Goal: Task Accomplishment & Management: Use online tool/utility

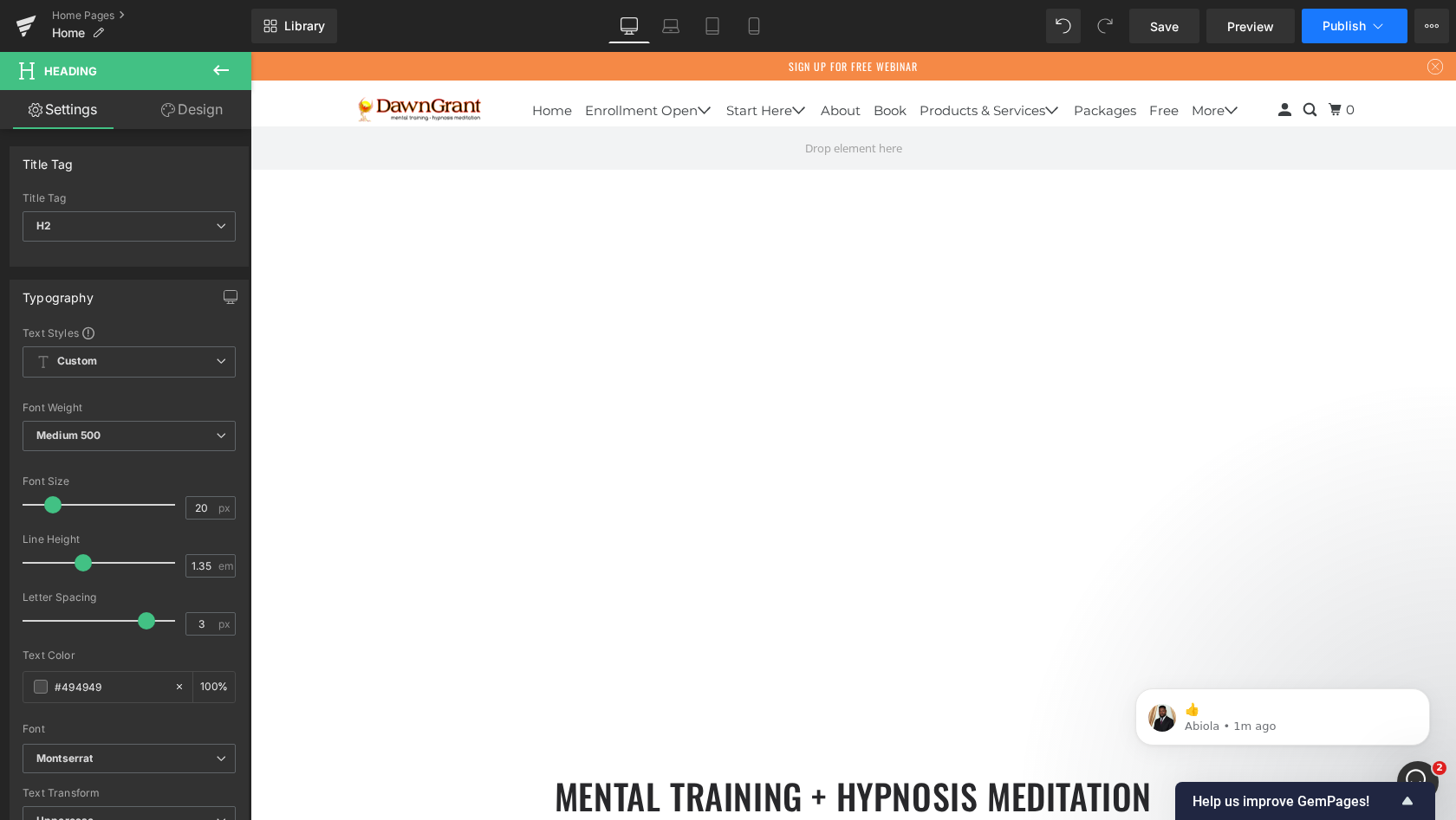
click at [1339, 27] on span "Publish" at bounding box center [1344, 25] width 44 height 14
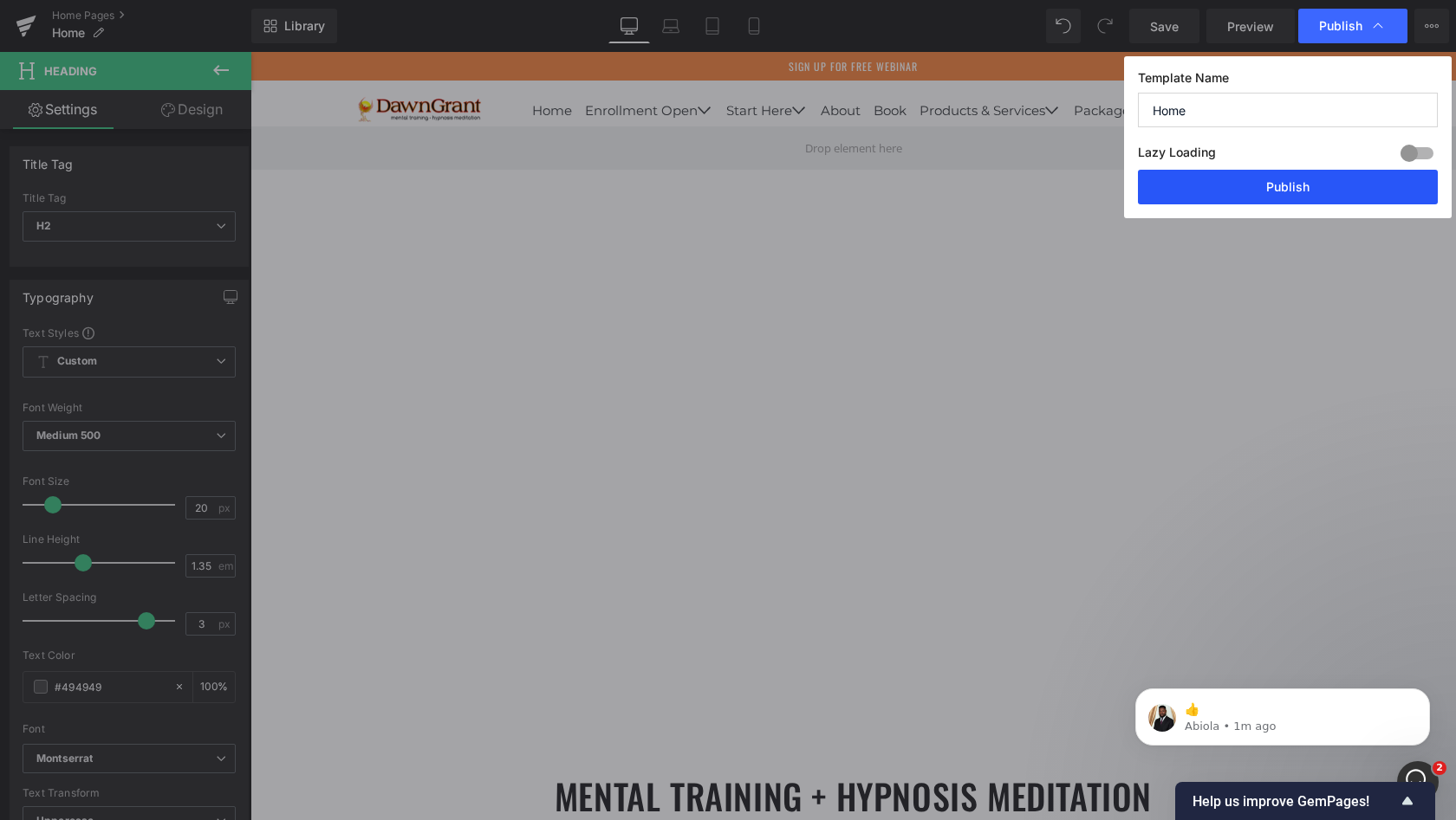
click at [1297, 182] on button "Publish" at bounding box center [1288, 187] width 300 height 35
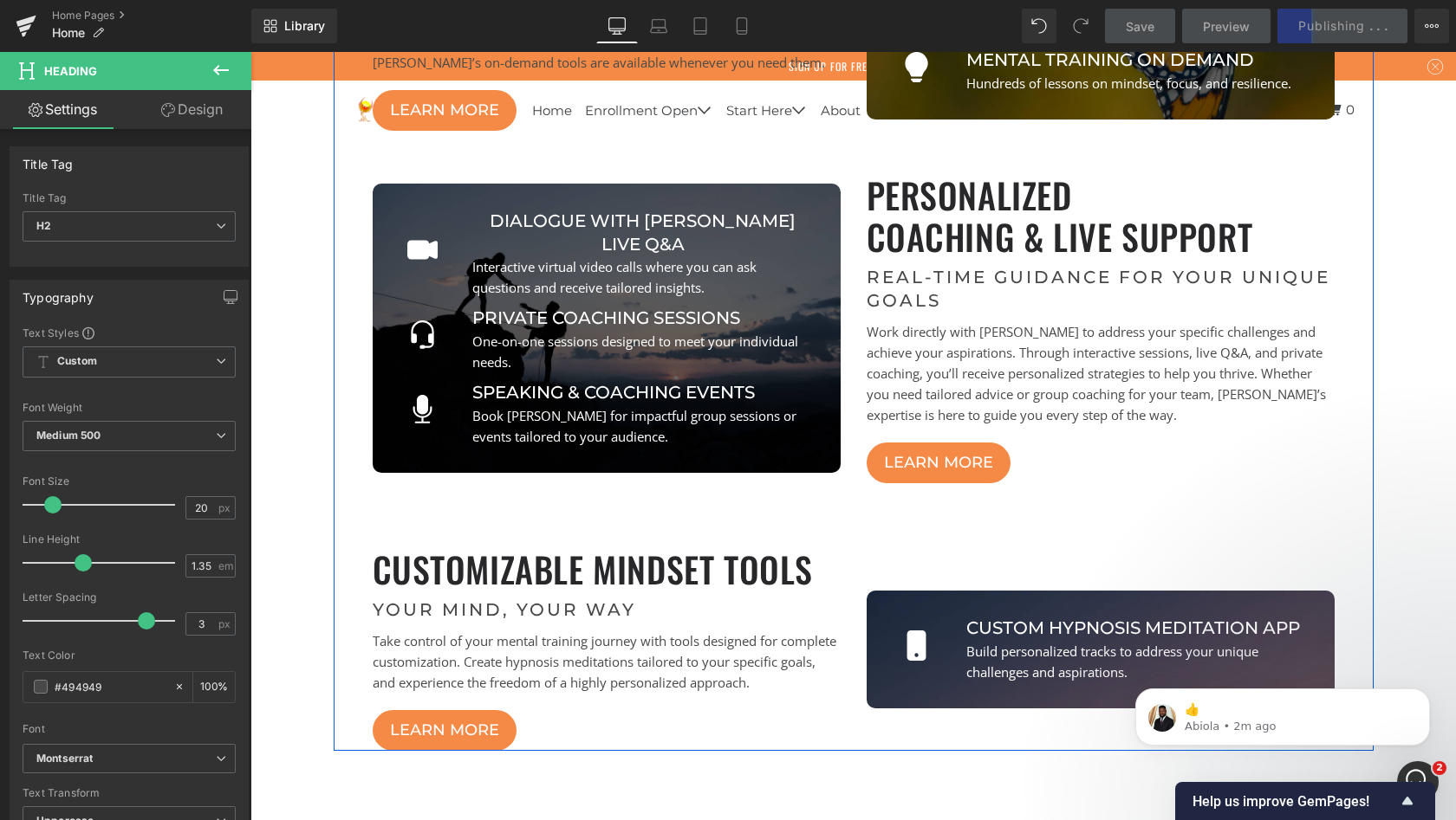
scroll to position [1518, 0]
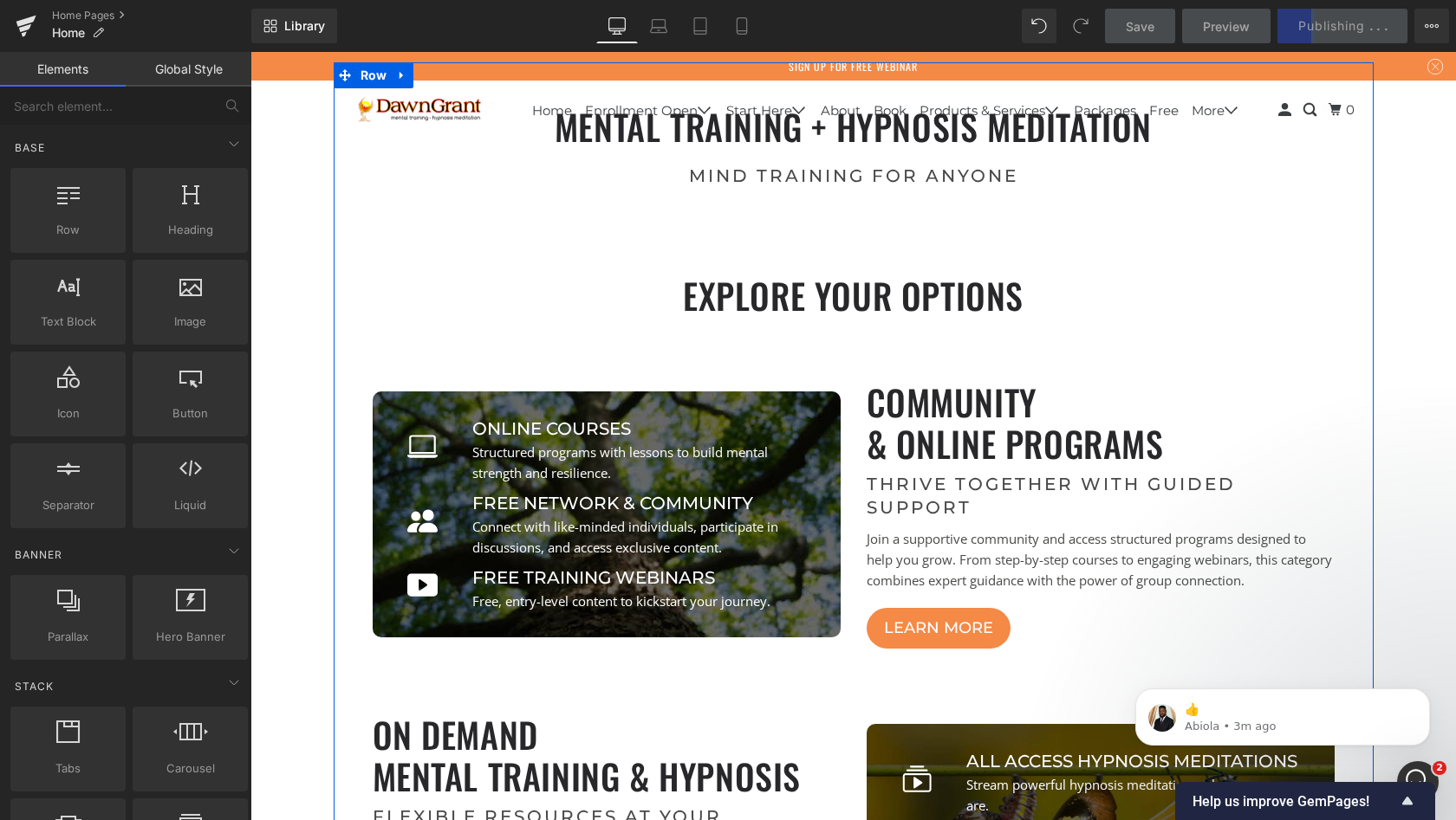
scroll to position [671, 0]
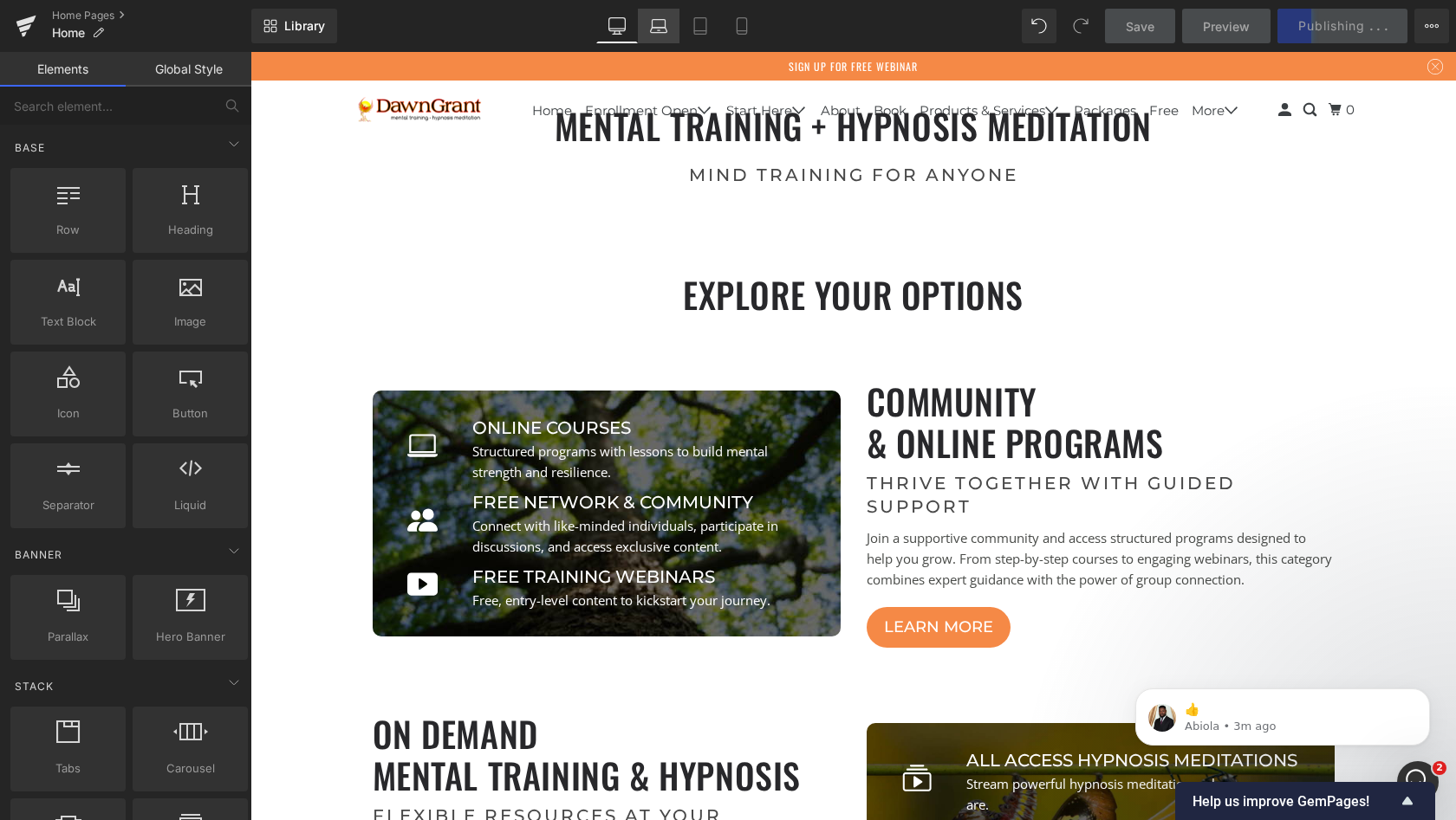
click at [660, 27] on icon at bounding box center [658, 25] width 17 height 17
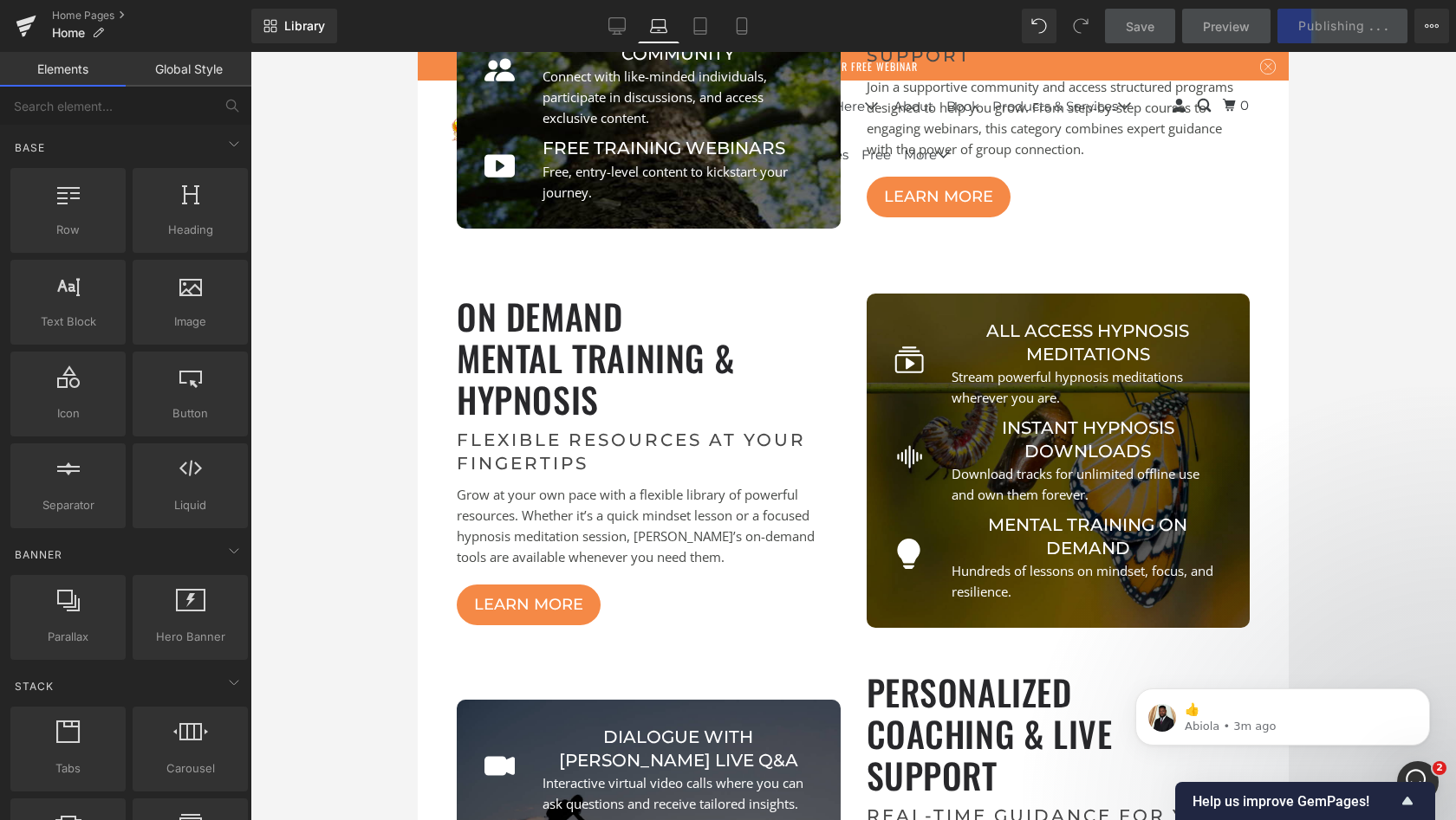
scroll to position [4224, 0]
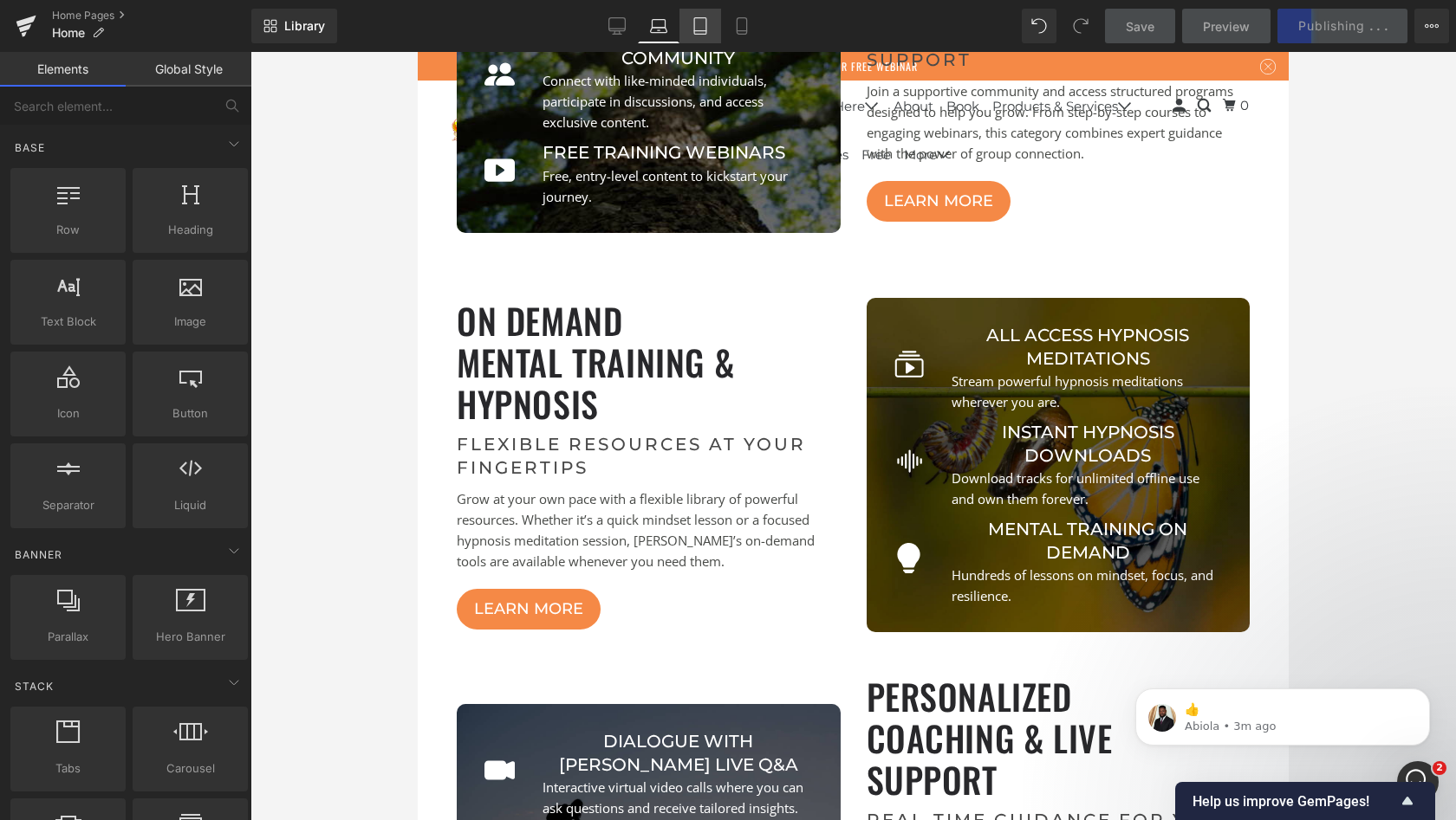
click at [697, 25] on icon at bounding box center [699, 25] width 17 height 17
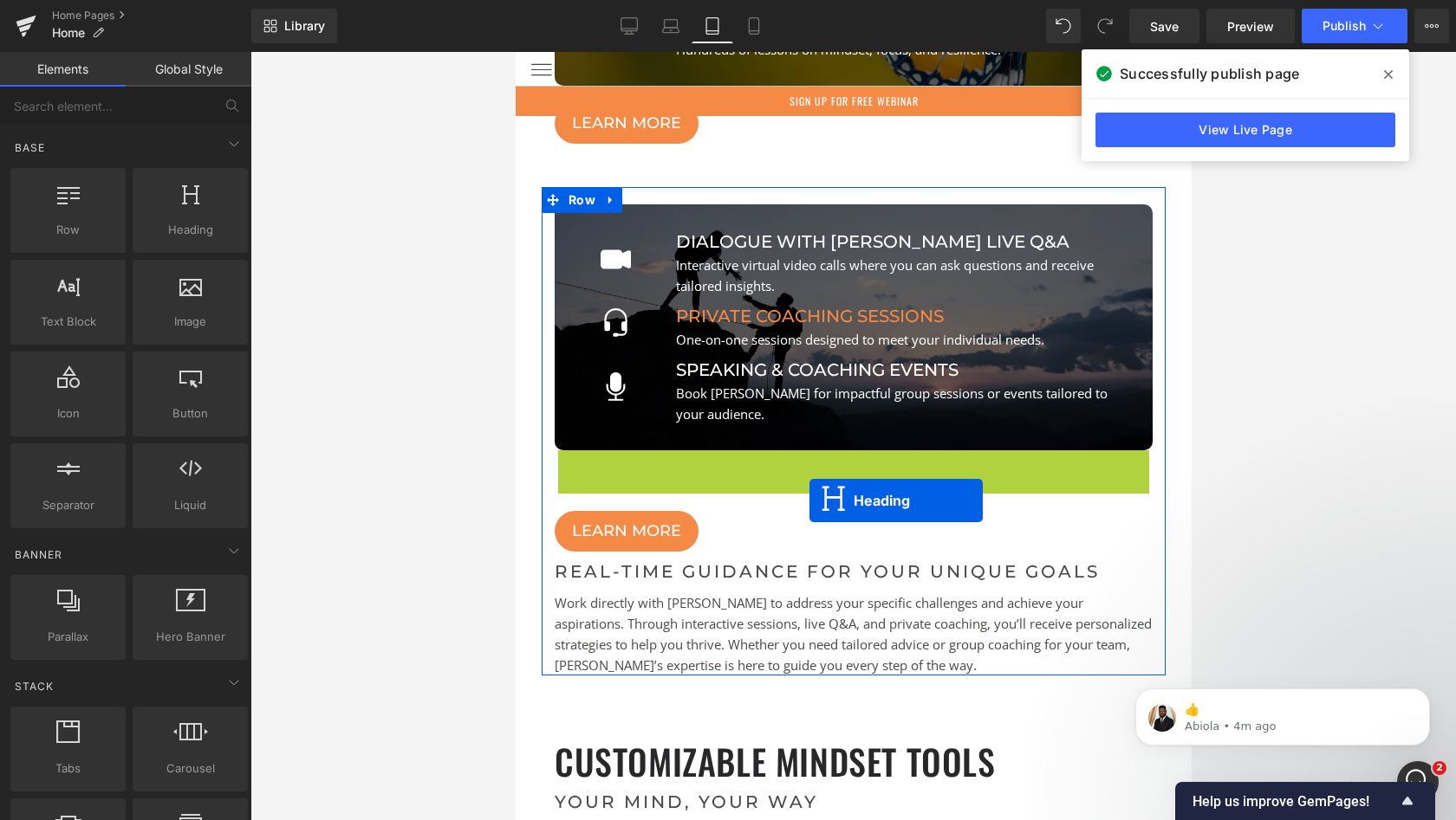
scroll to position [26703, 669]
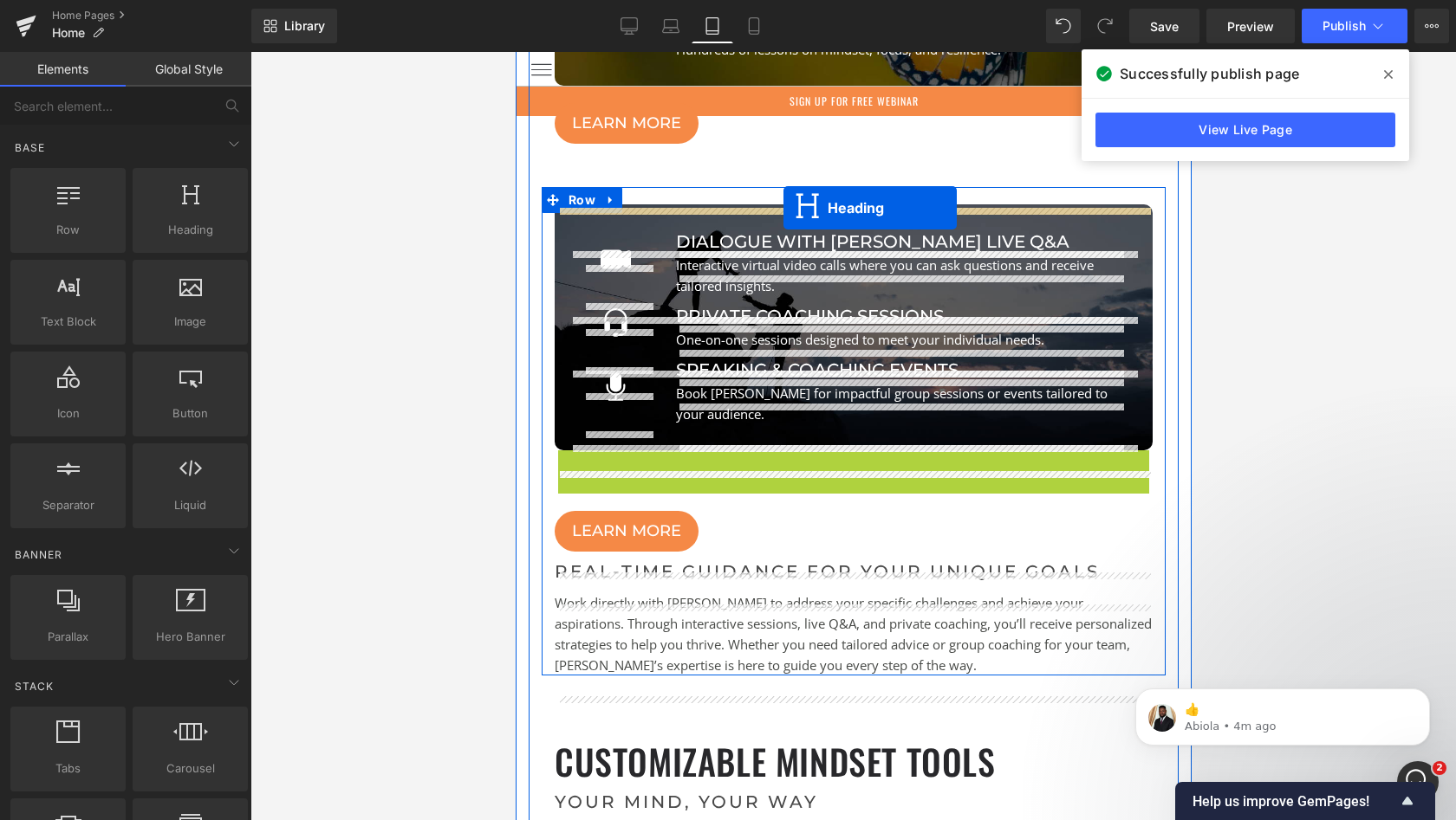
drag, startPoint x: 809, startPoint y: 509, endPoint x: 782, endPoint y: 208, distance: 302.2
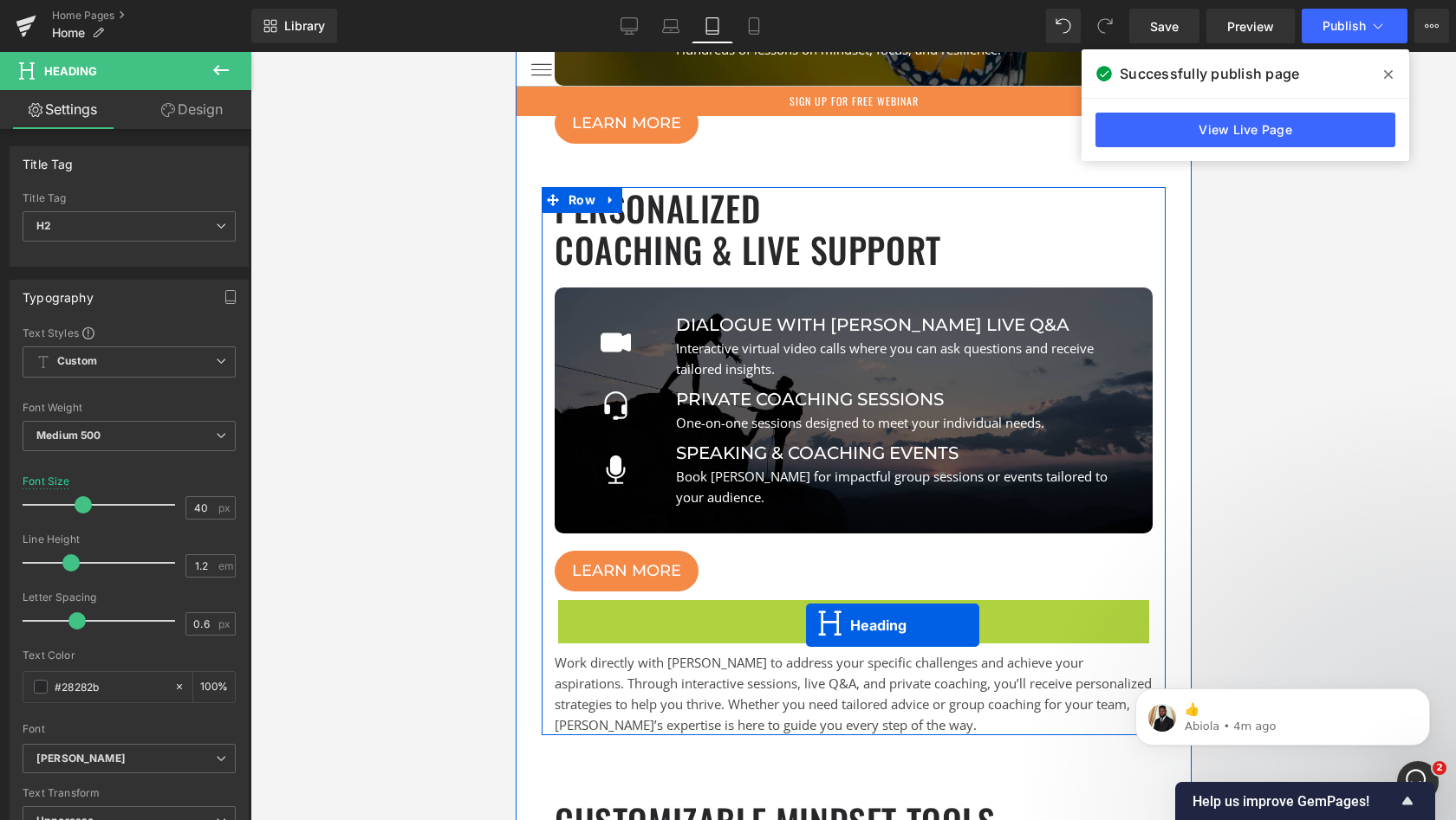
scroll to position [26763, 669]
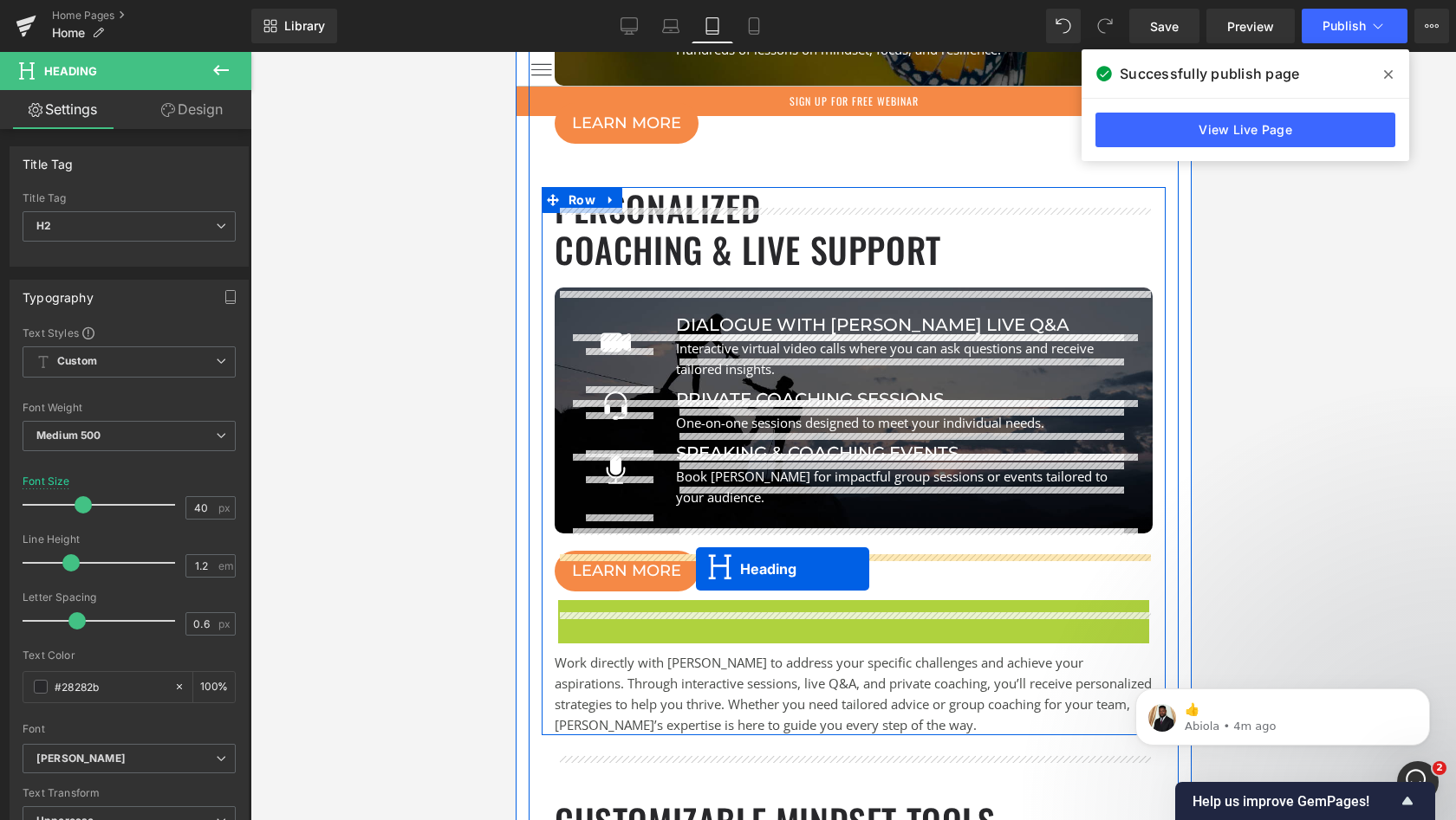
drag, startPoint x: 805, startPoint y: 631, endPoint x: 695, endPoint y: 569, distance: 126.3
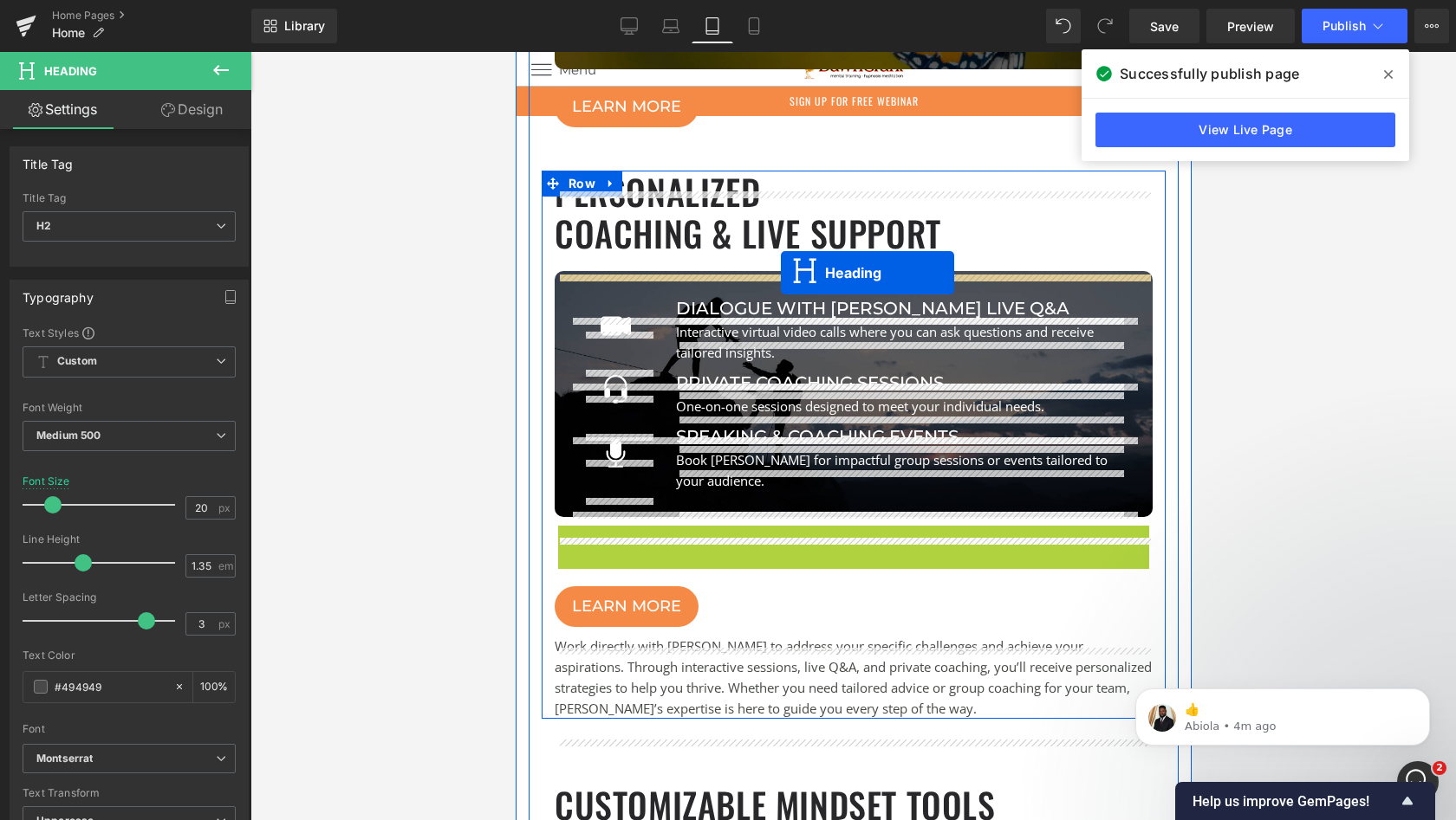
drag, startPoint x: 810, startPoint y: 558, endPoint x: 780, endPoint y: 273, distance: 286.6
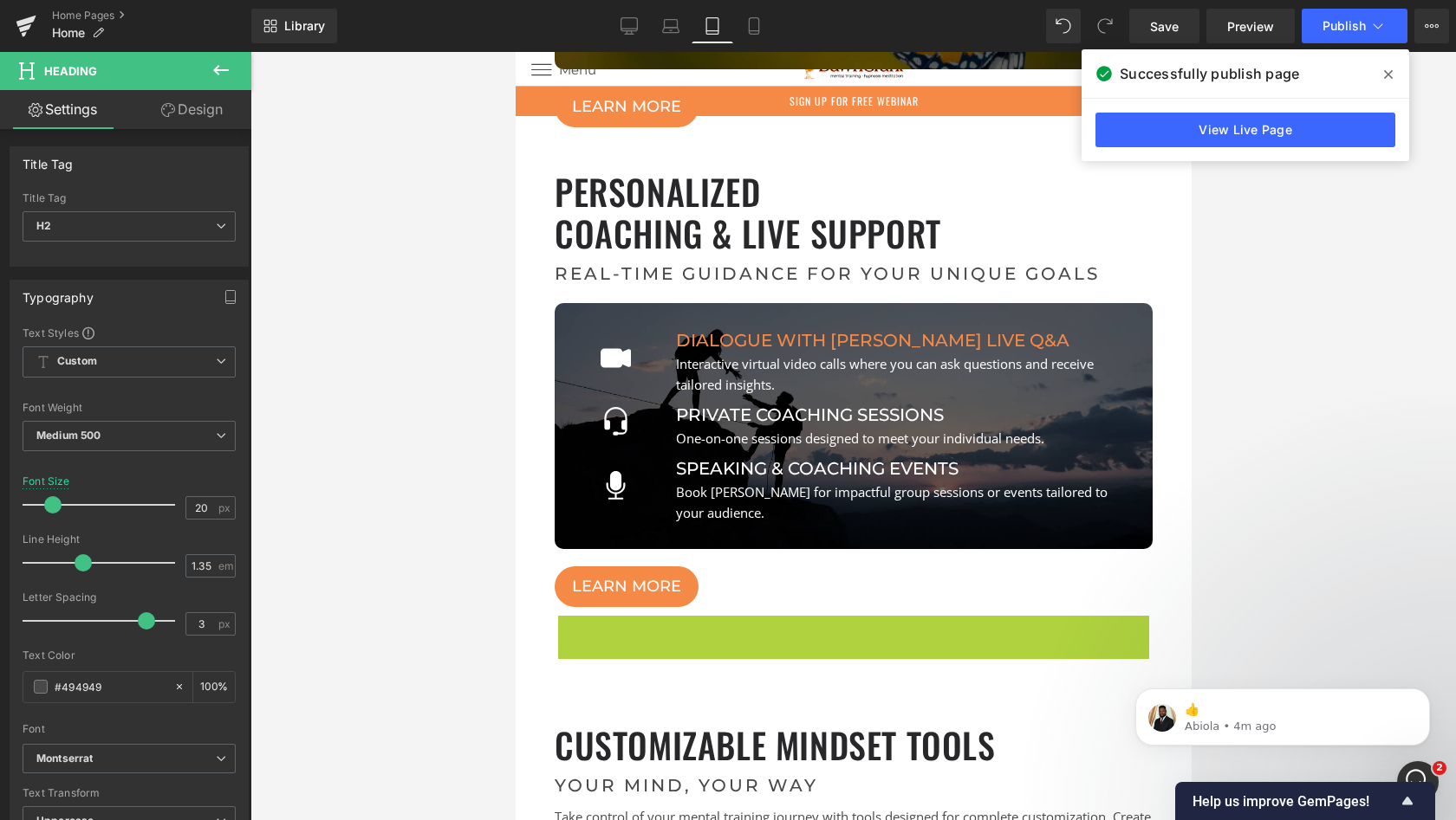
scroll to position [26703, 669]
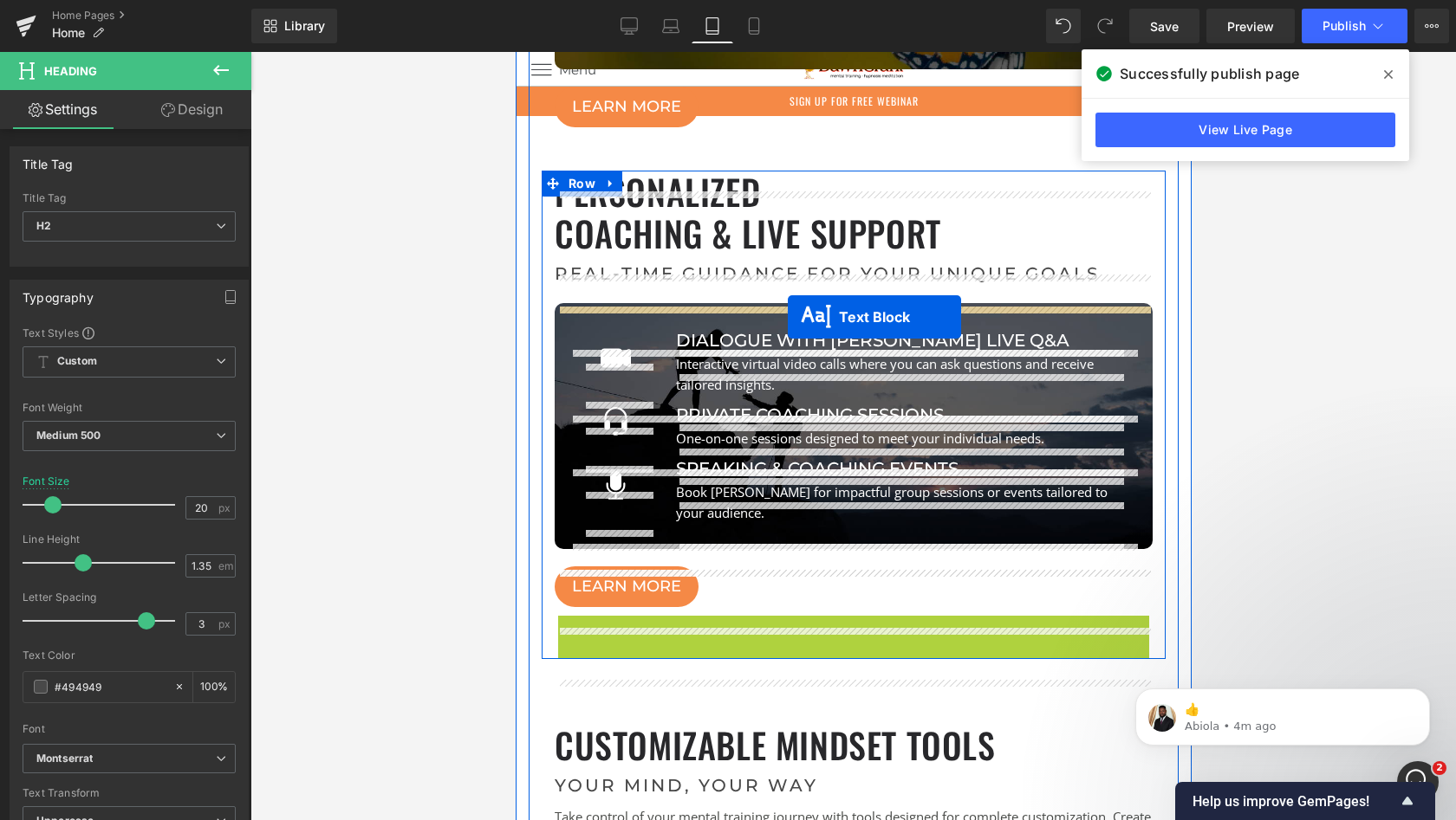
drag, startPoint x: 801, startPoint y: 677, endPoint x: 787, endPoint y: 318, distance: 359.3
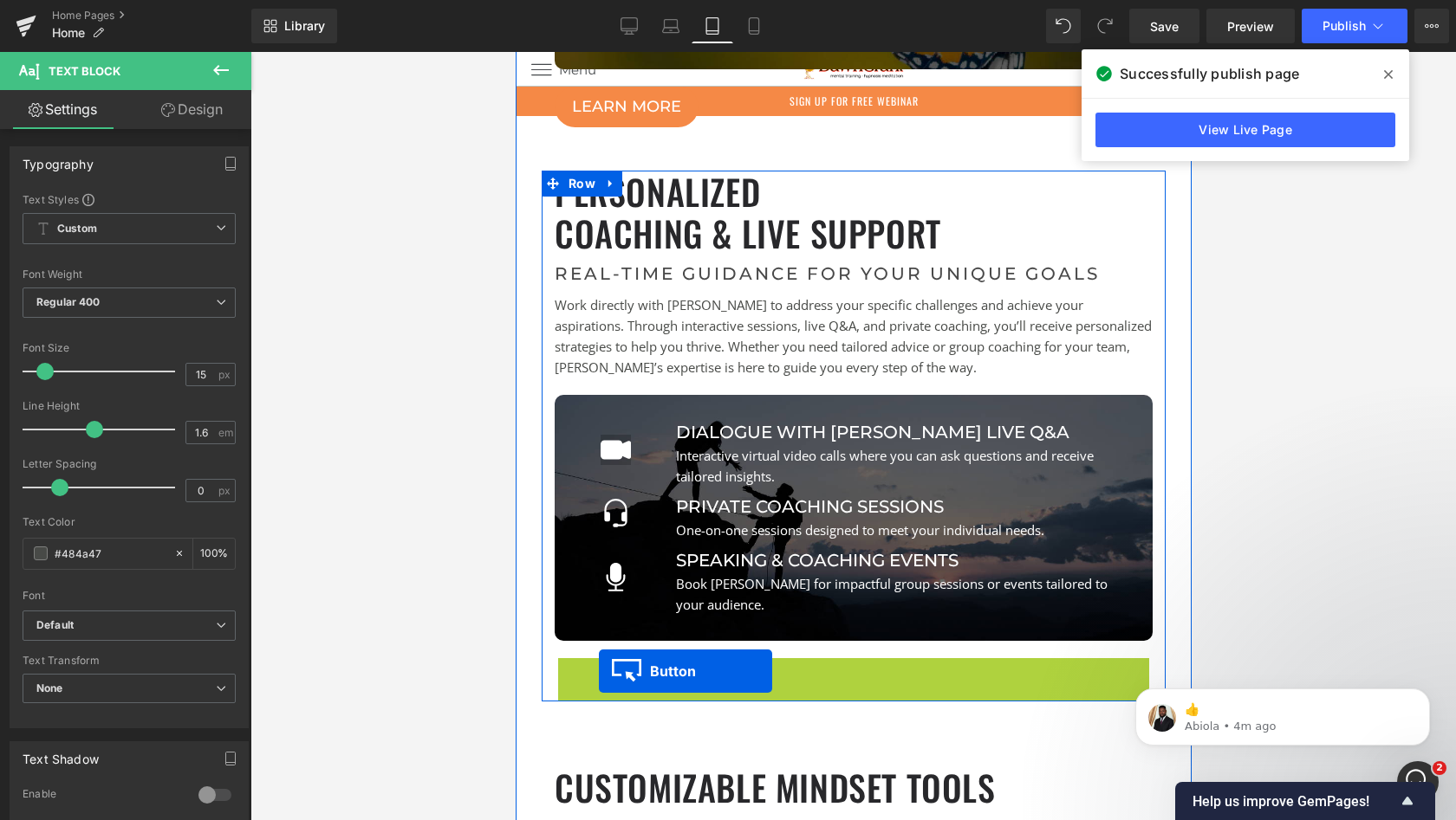
scroll to position [26746, 669]
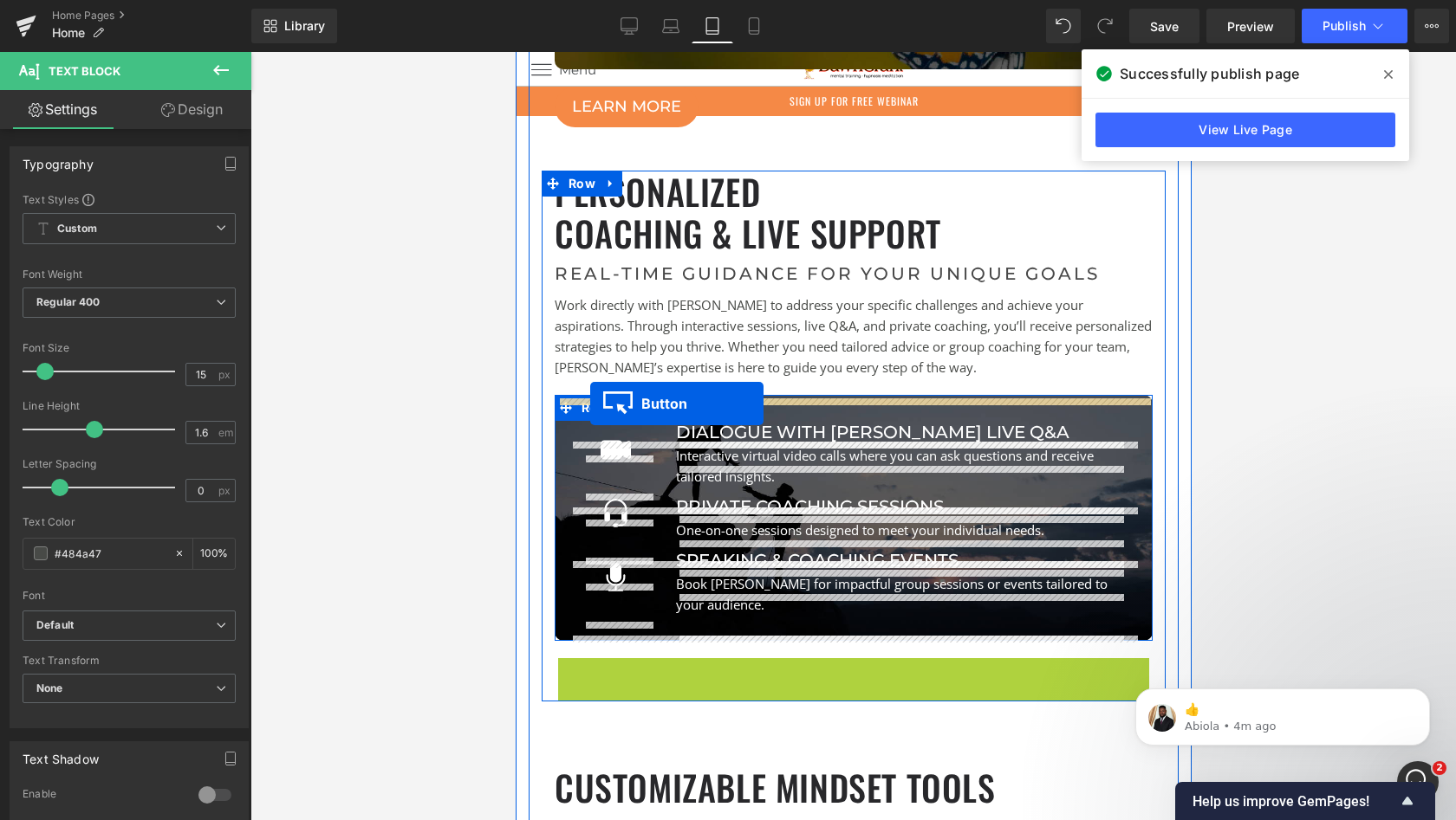
drag, startPoint x: 598, startPoint y: 700, endPoint x: 972, endPoint y: 366, distance: 501.4
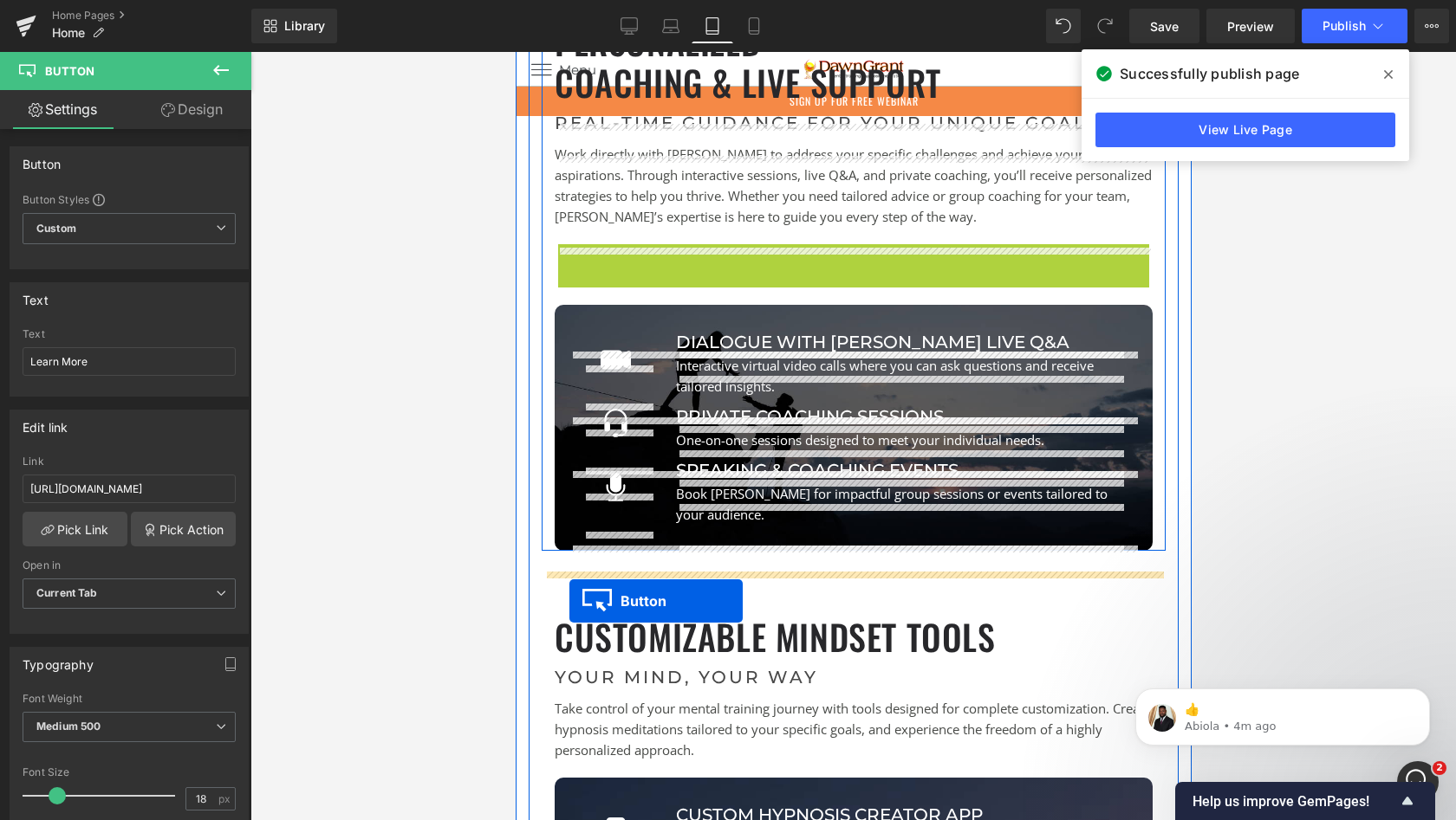
drag, startPoint x: 595, startPoint y: 284, endPoint x: 567, endPoint y: 601, distance: 318.2
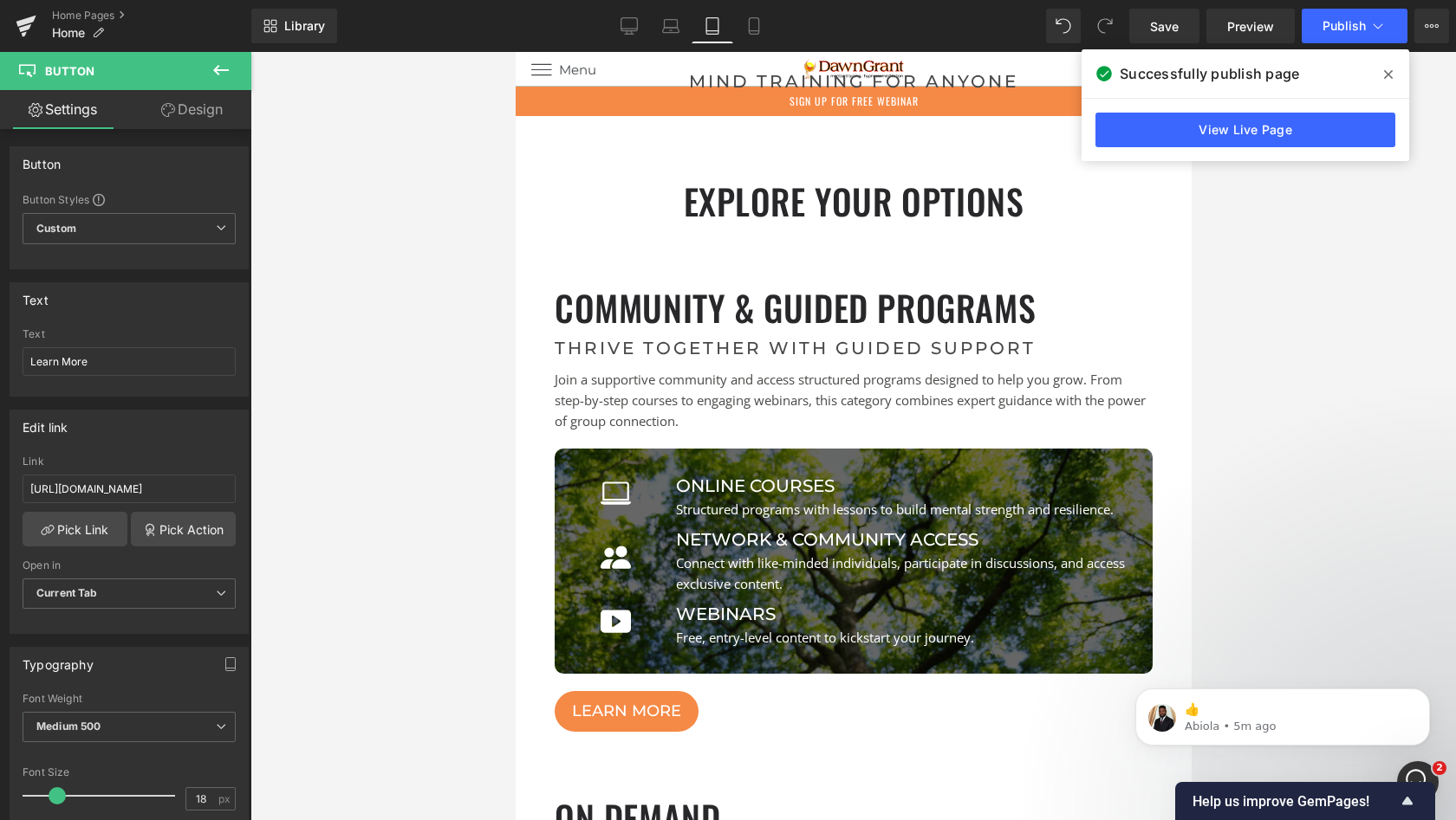
scroll to position [16537, 0]
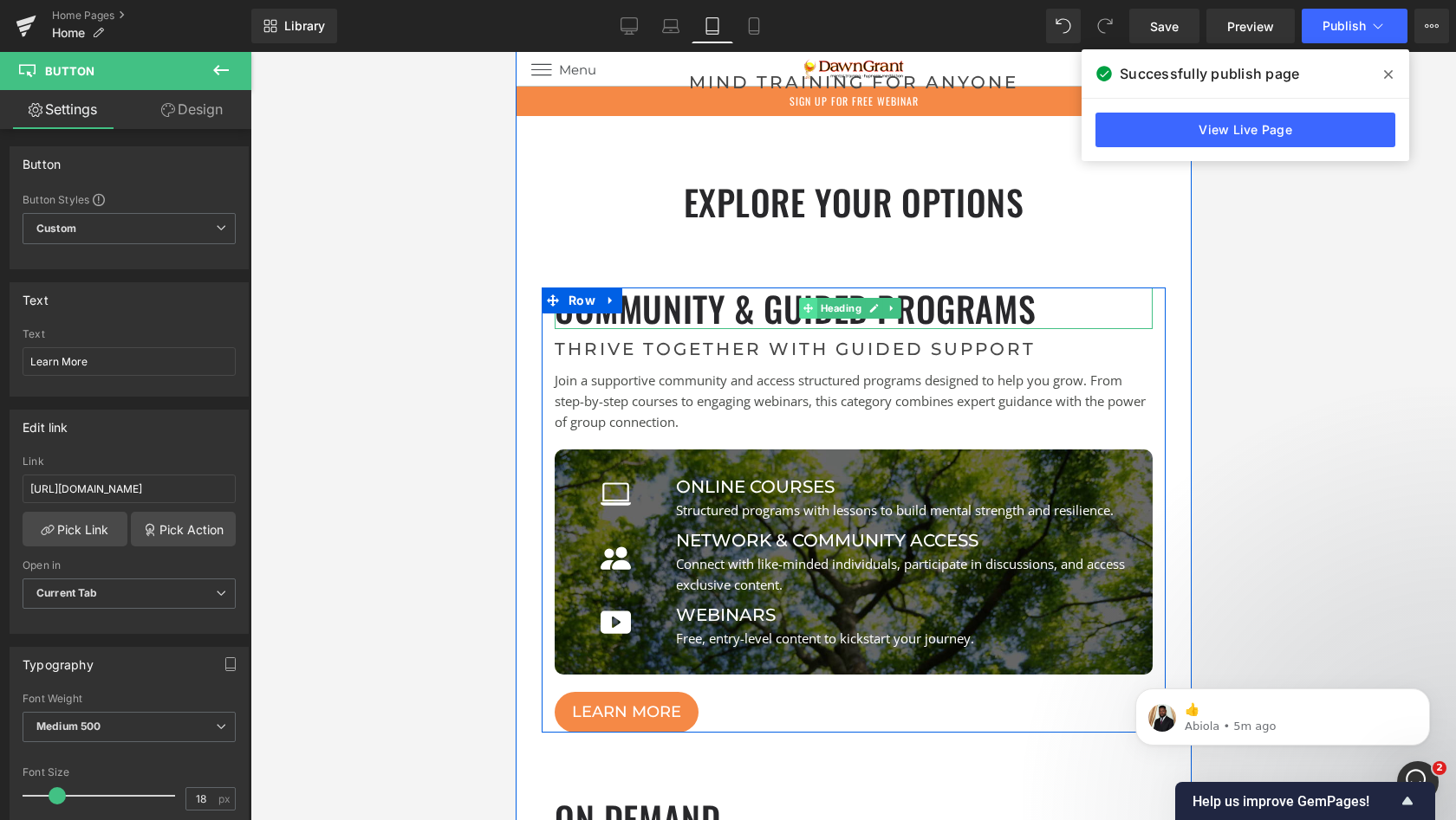
click at [799, 304] on span at bounding box center [808, 308] width 18 height 21
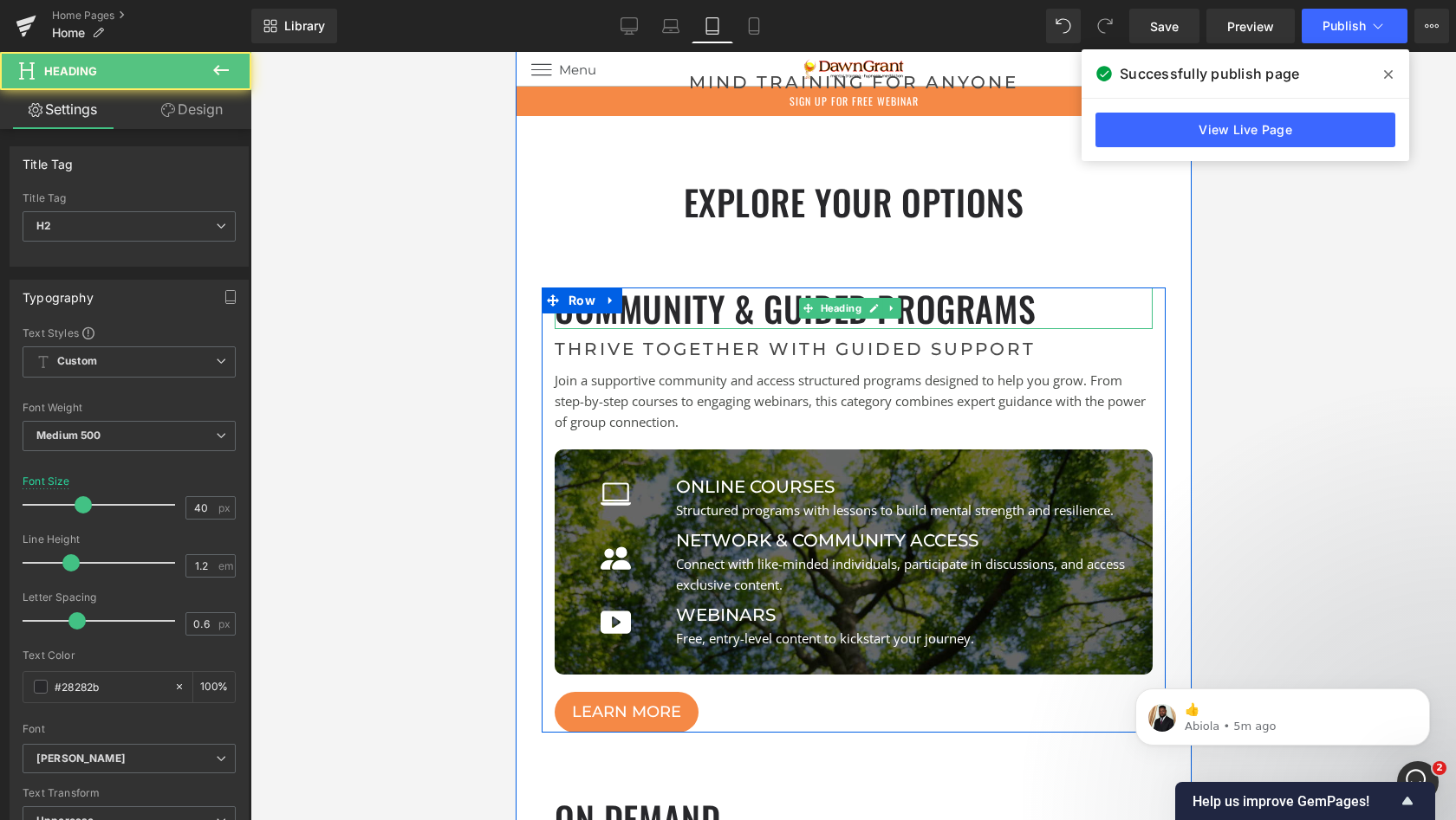
click at [770, 305] on h2 "Community & Guided Programs" at bounding box center [852, 309] width 598 height 42
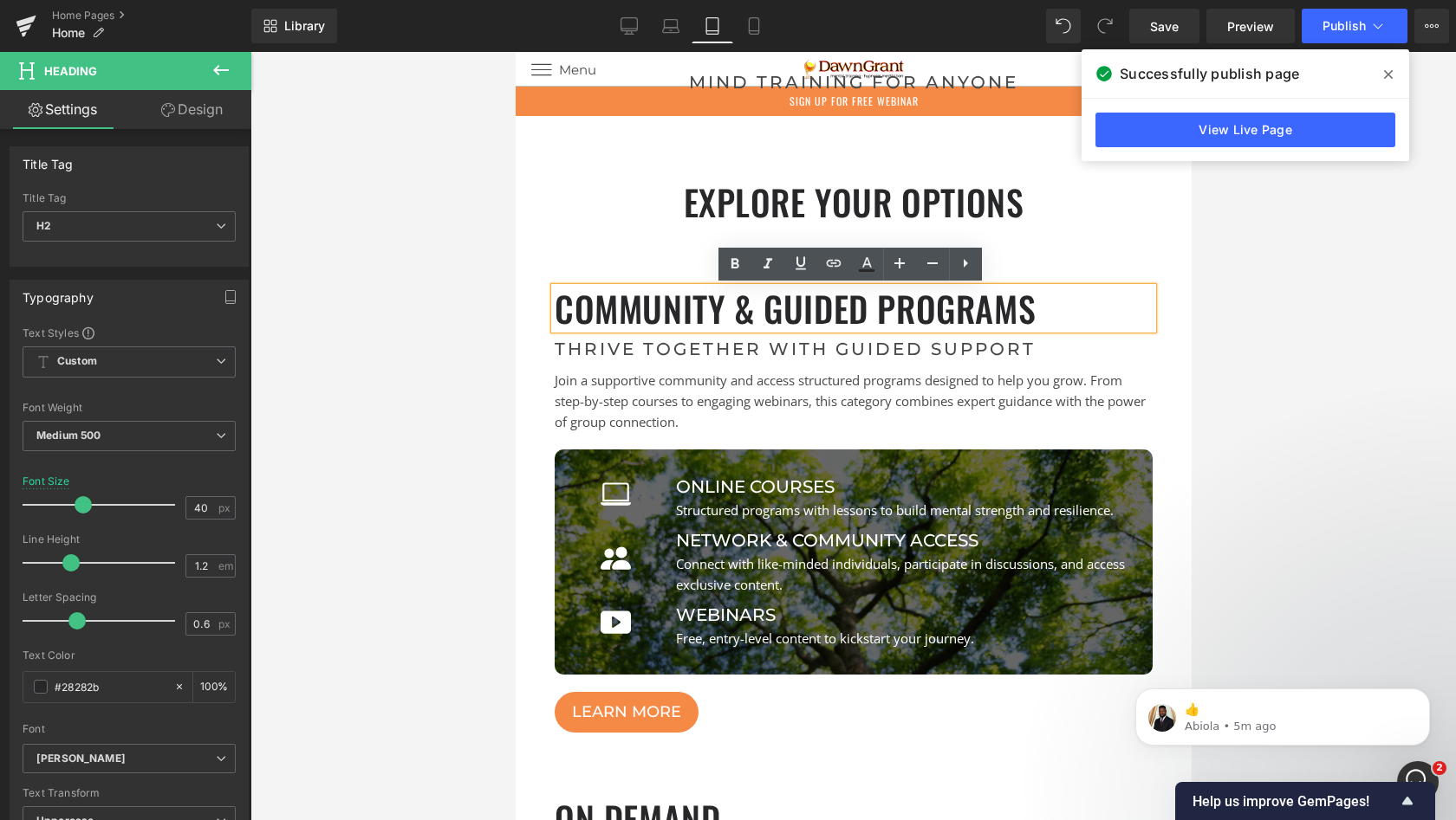
click at [788, 310] on h2 "Community & Guided Programs" at bounding box center [852, 309] width 598 height 42
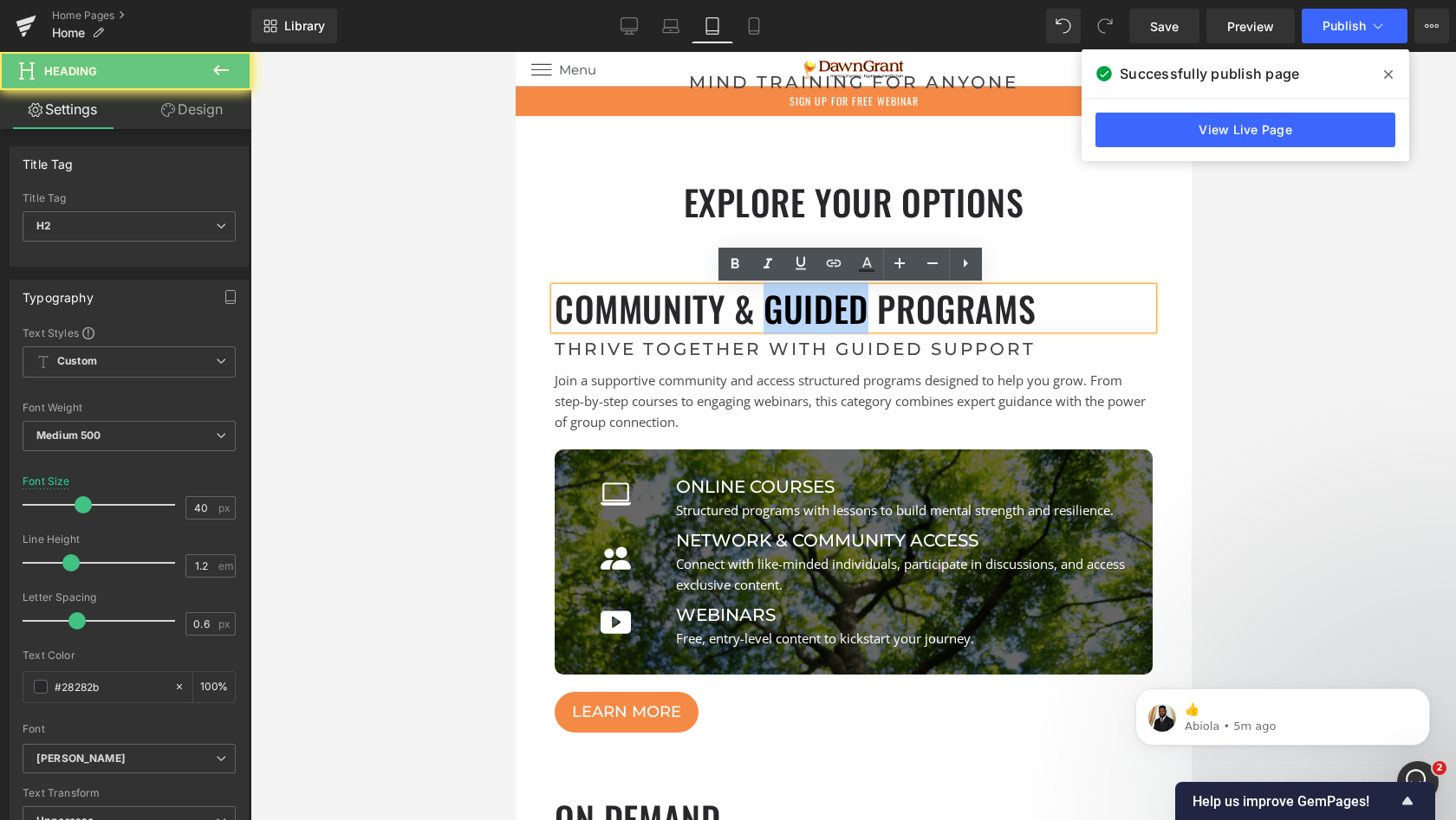
click at [788, 310] on h2 "Community & Guided Programs" at bounding box center [852, 309] width 598 height 42
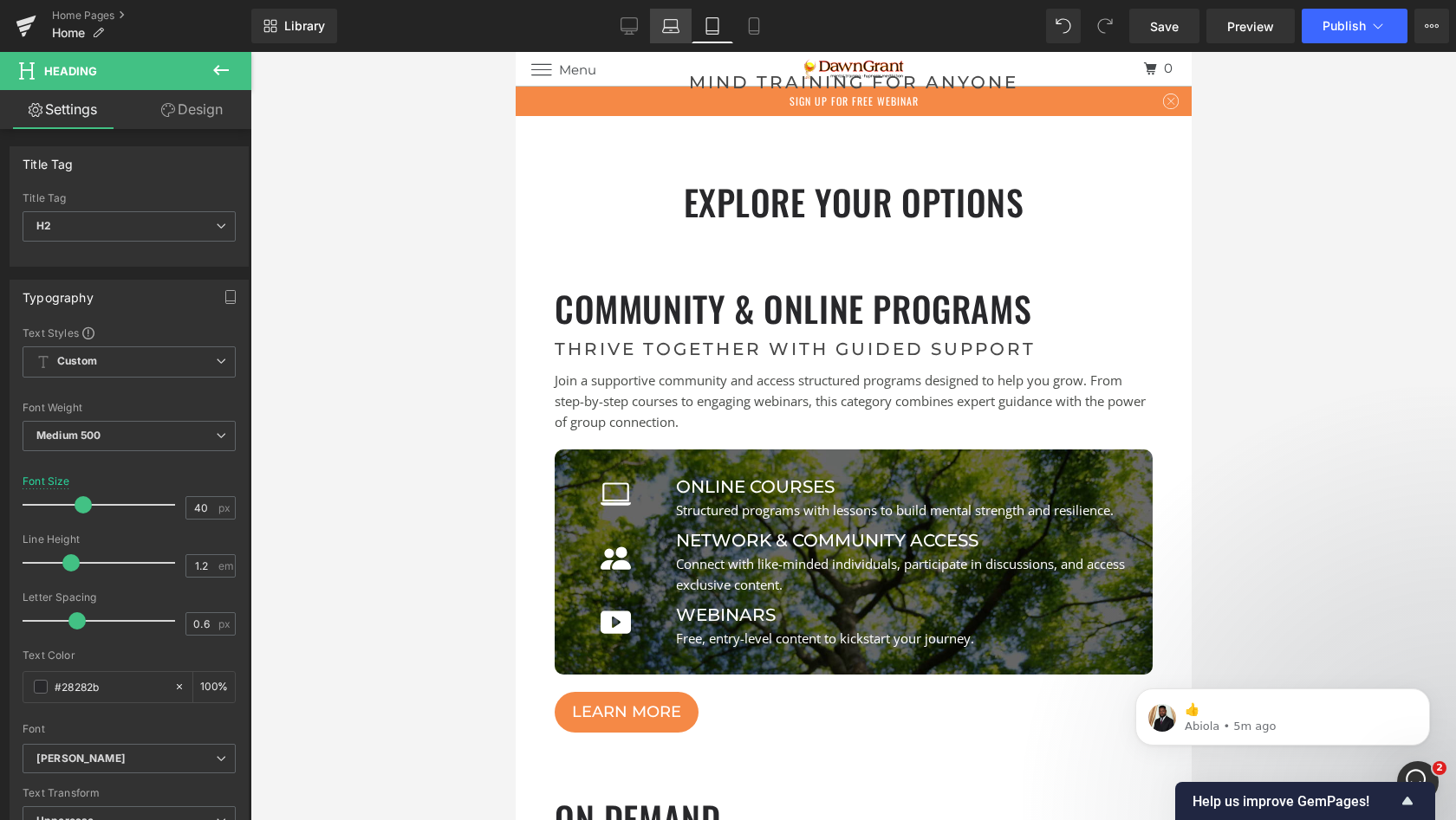
click at [665, 29] on icon at bounding box center [671, 30] width 16 height 5
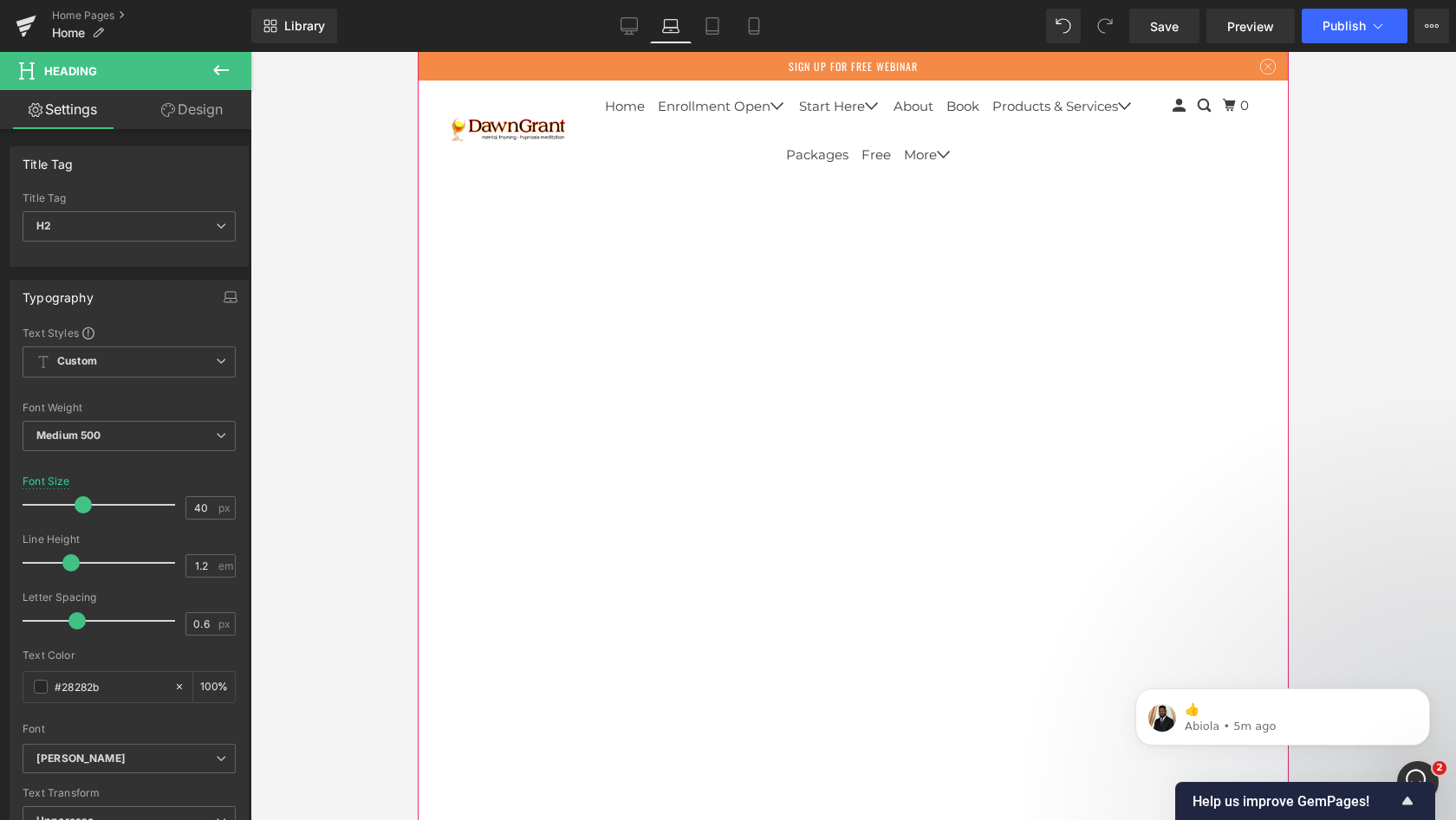
scroll to position [21937, 0]
click at [708, 29] on icon at bounding box center [712, 25] width 17 height 17
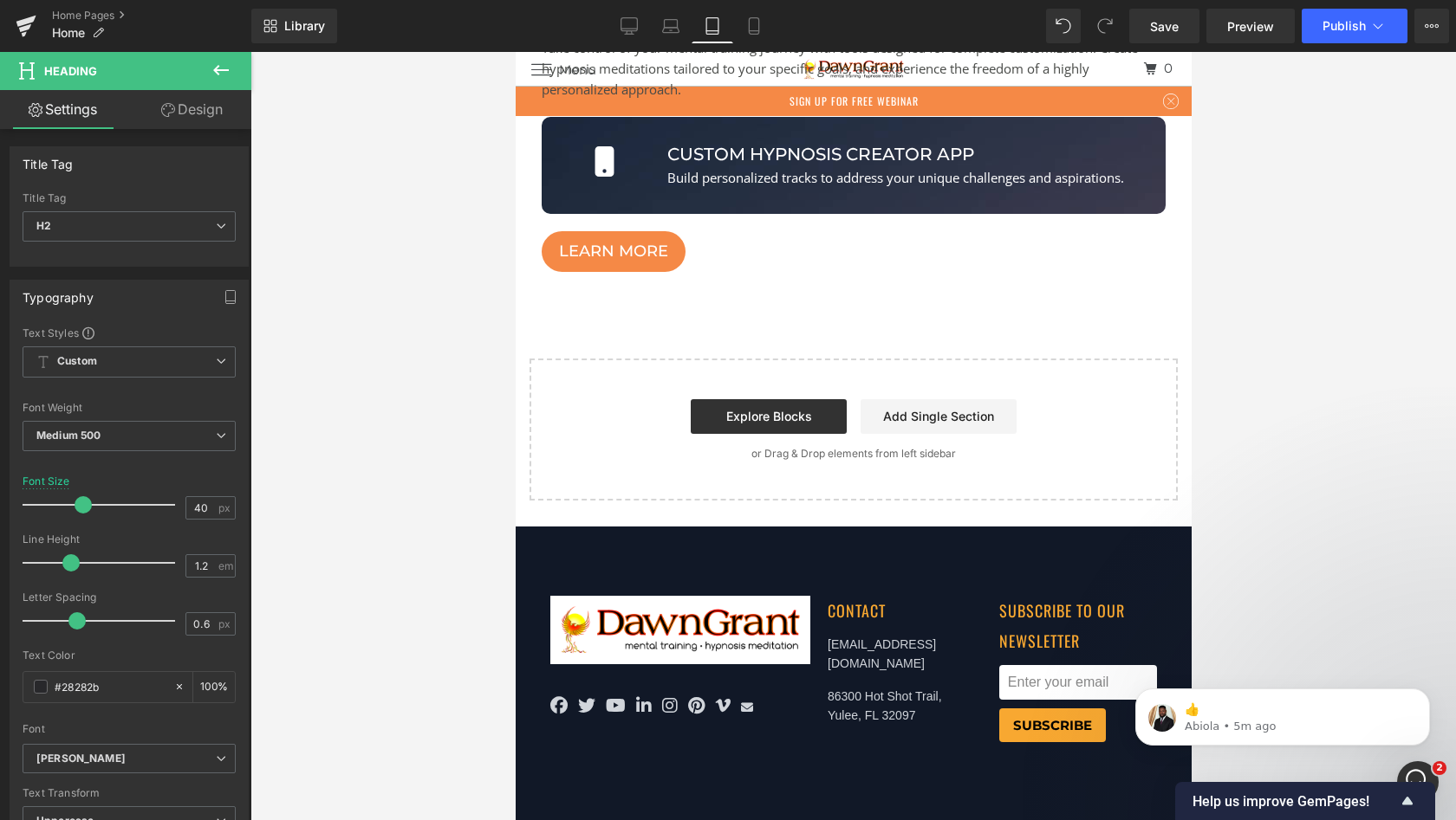
type input "100"
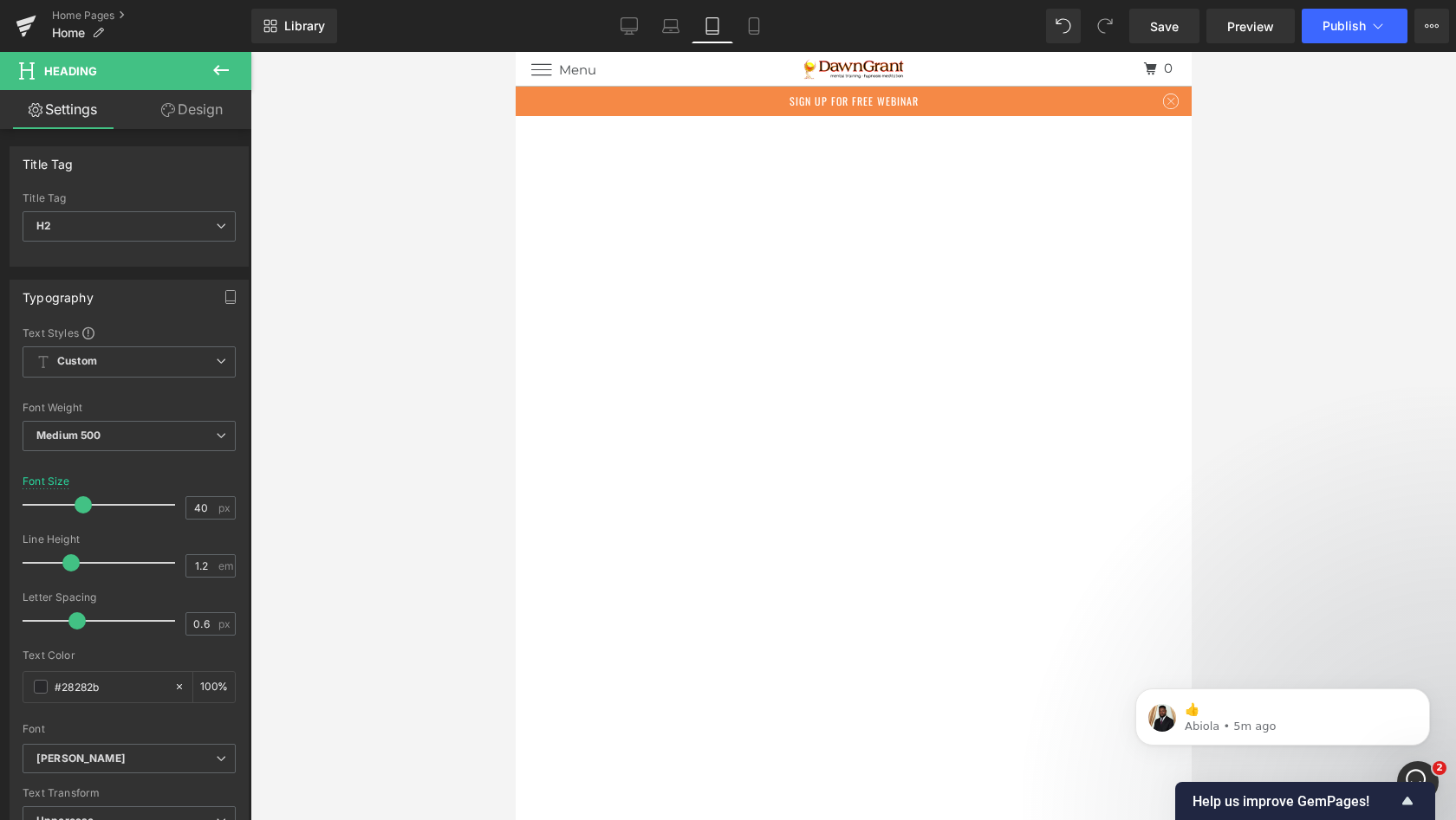
scroll to position [6662, 0]
click at [751, 27] on icon at bounding box center [753, 25] width 17 height 17
type input "30"
type input "100"
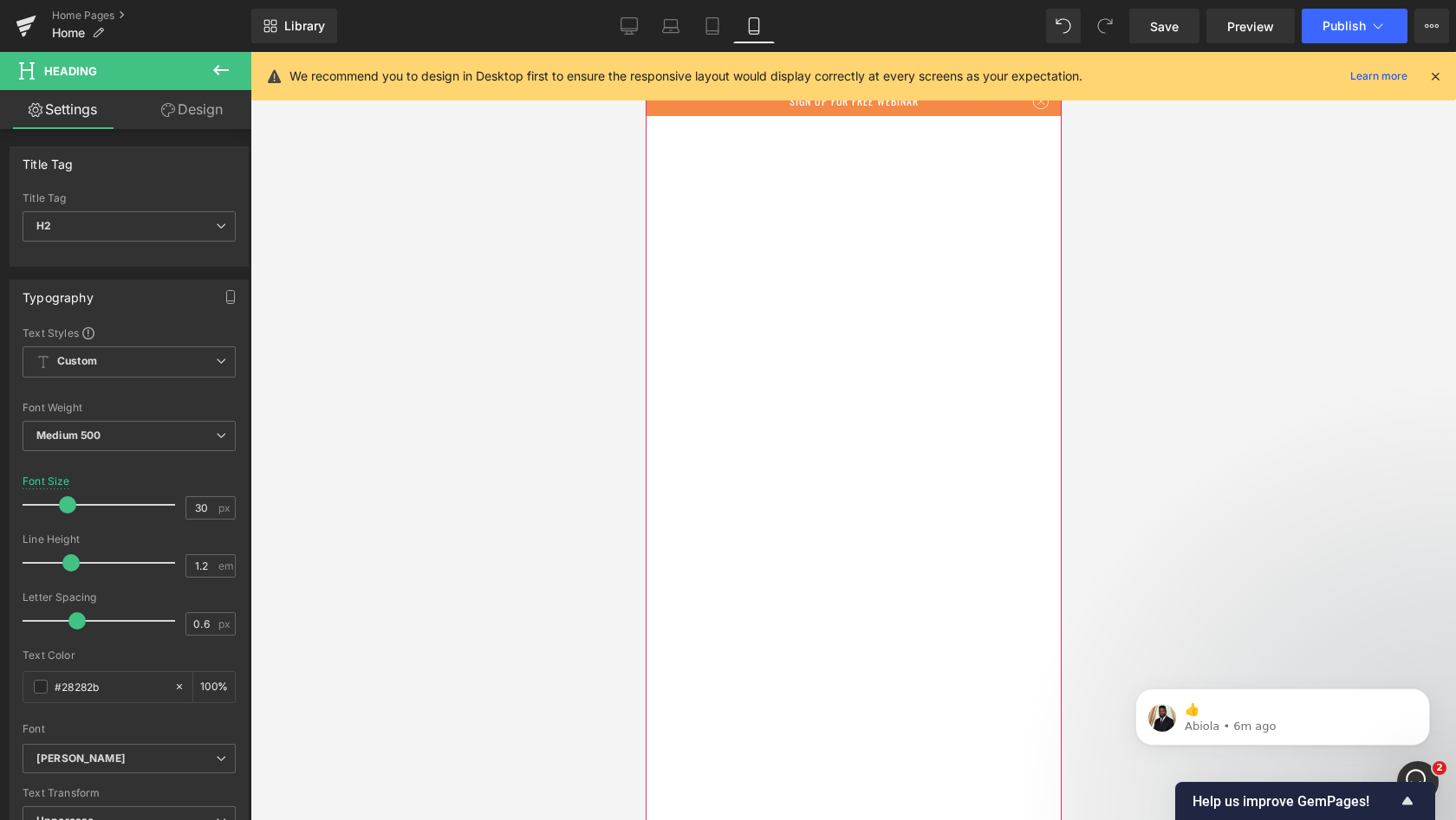
scroll to position [5545, 0]
click at [1432, 73] on icon at bounding box center [1434, 76] width 15 height 15
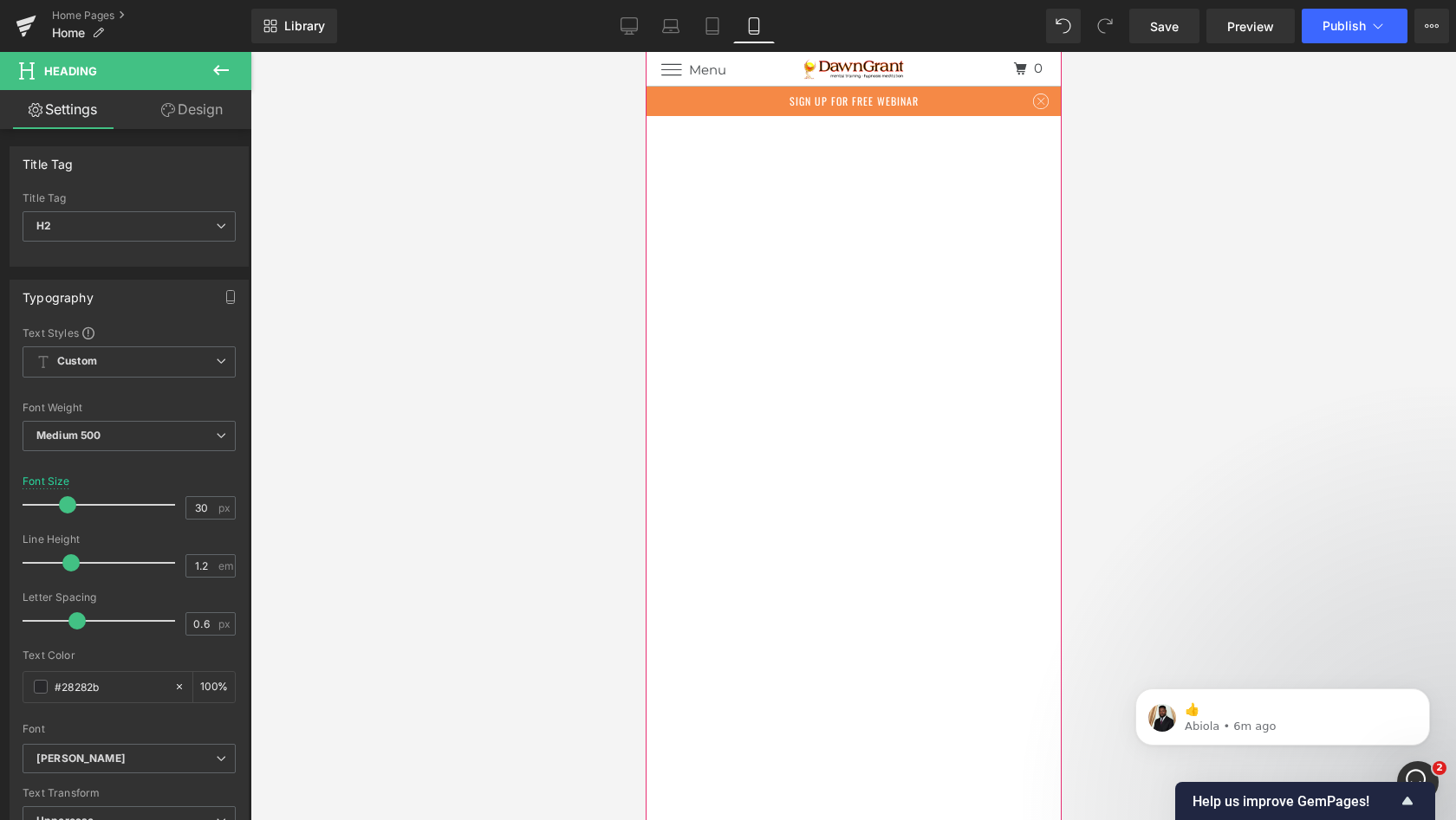
scroll to position [17419, 0]
click at [1322, 25] on span "Publish" at bounding box center [1344, 25] width 44 height 14
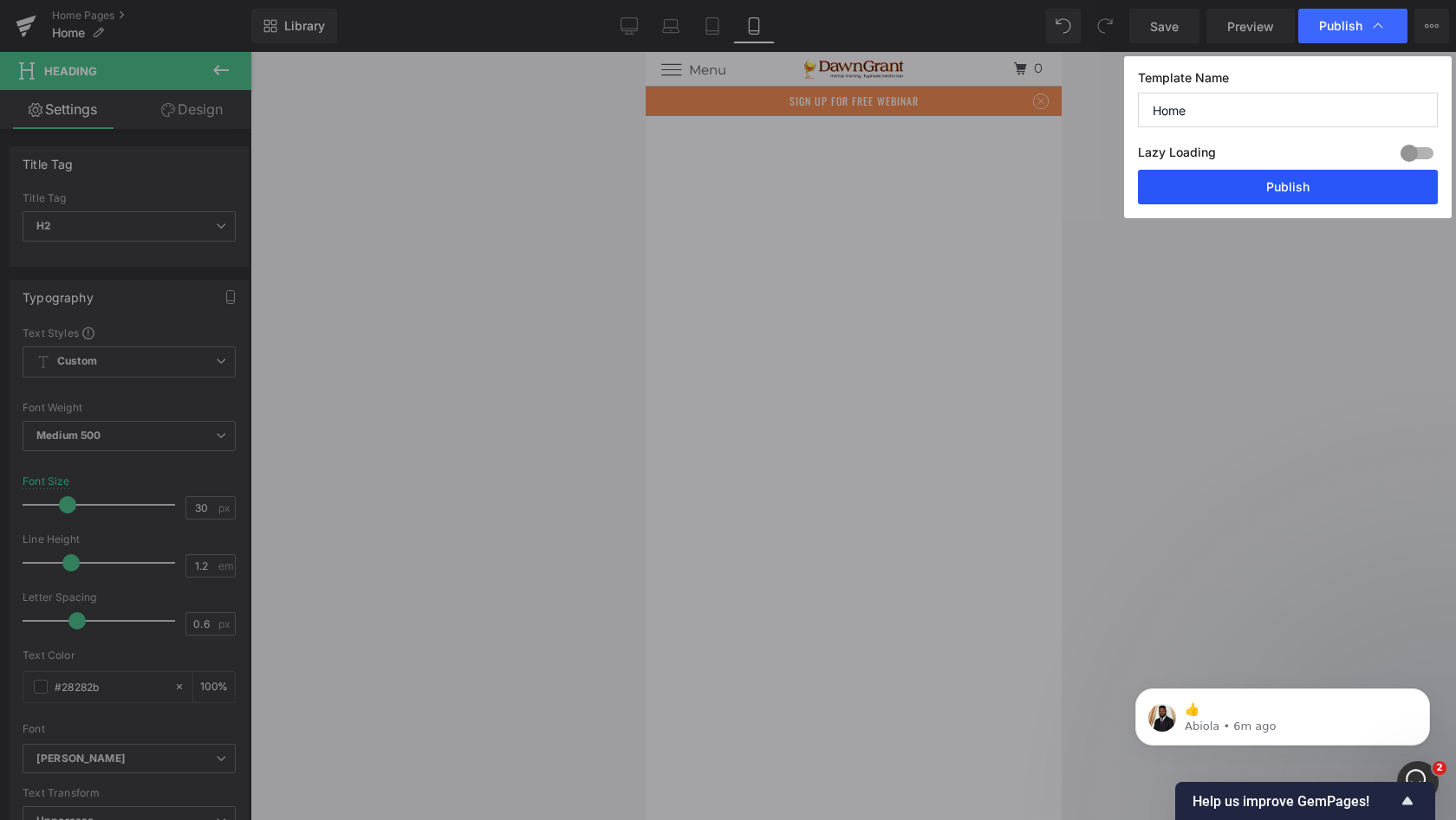
click at [1285, 187] on button "Publish" at bounding box center [1288, 187] width 300 height 35
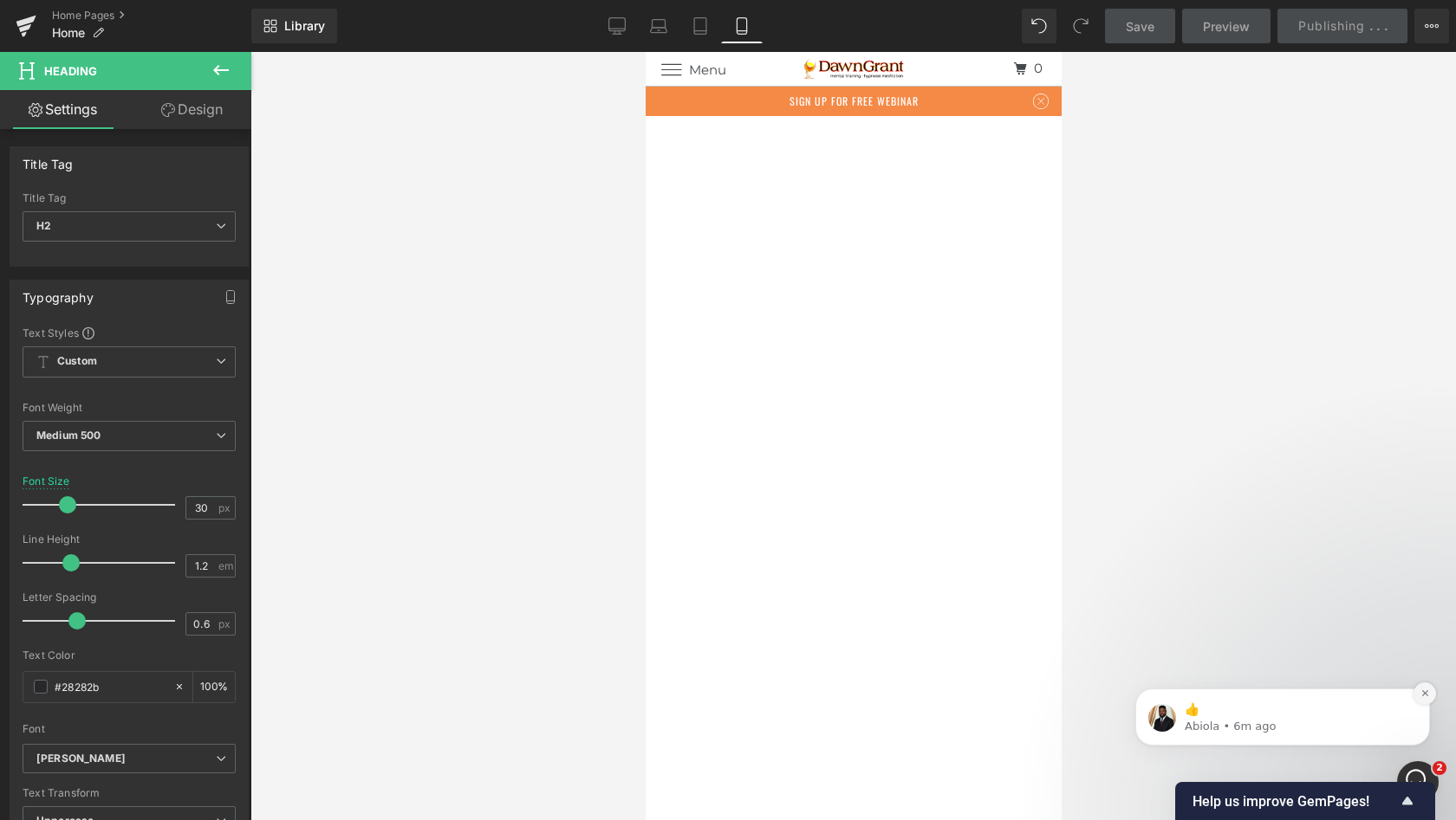
click at [1420, 694] on icon "Dismiss notification" at bounding box center [1425, 693] width 9 height 9
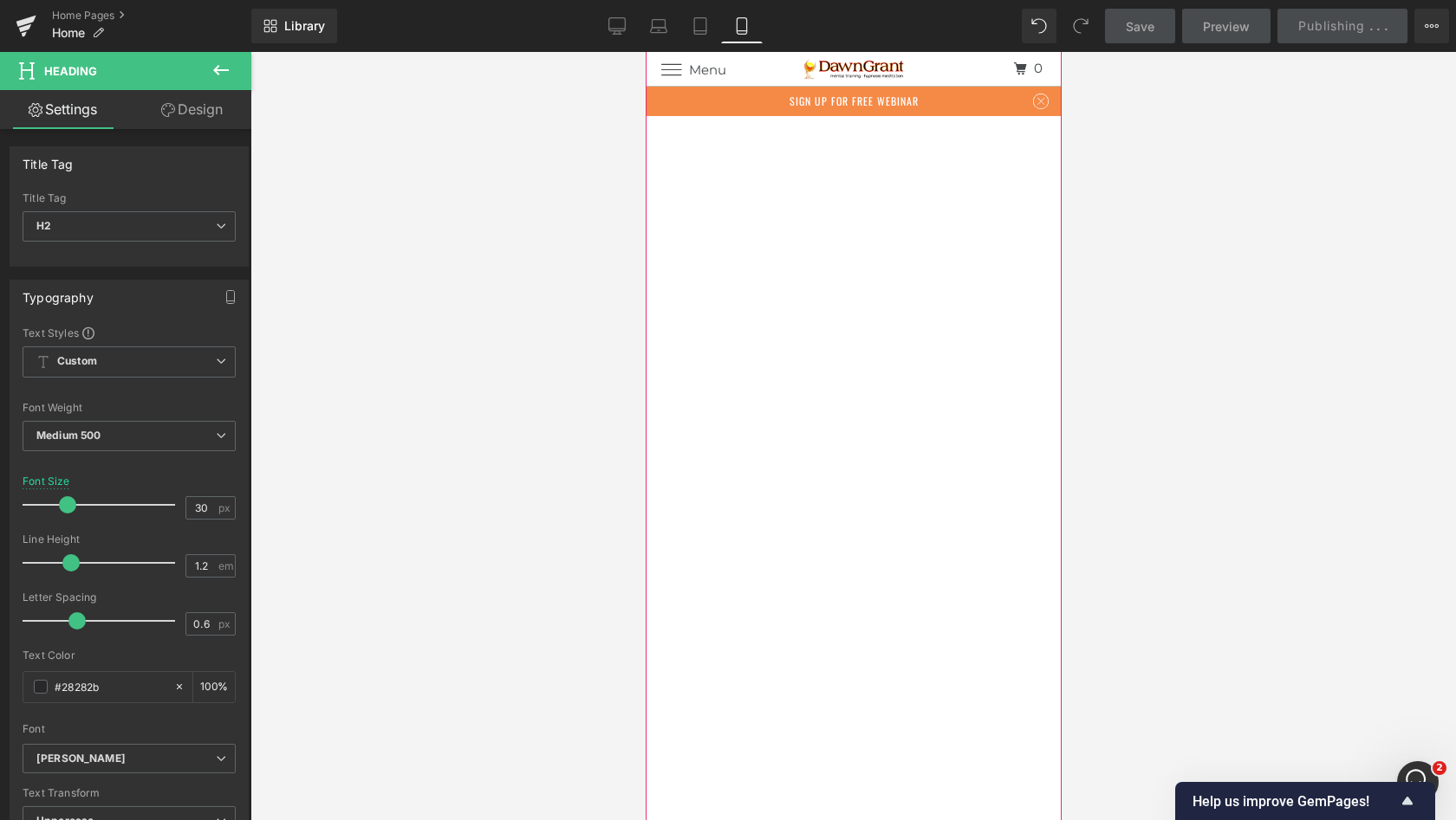
scroll to position [18905, 0]
click at [1101, 215] on div at bounding box center [853, 436] width 1206 height 768
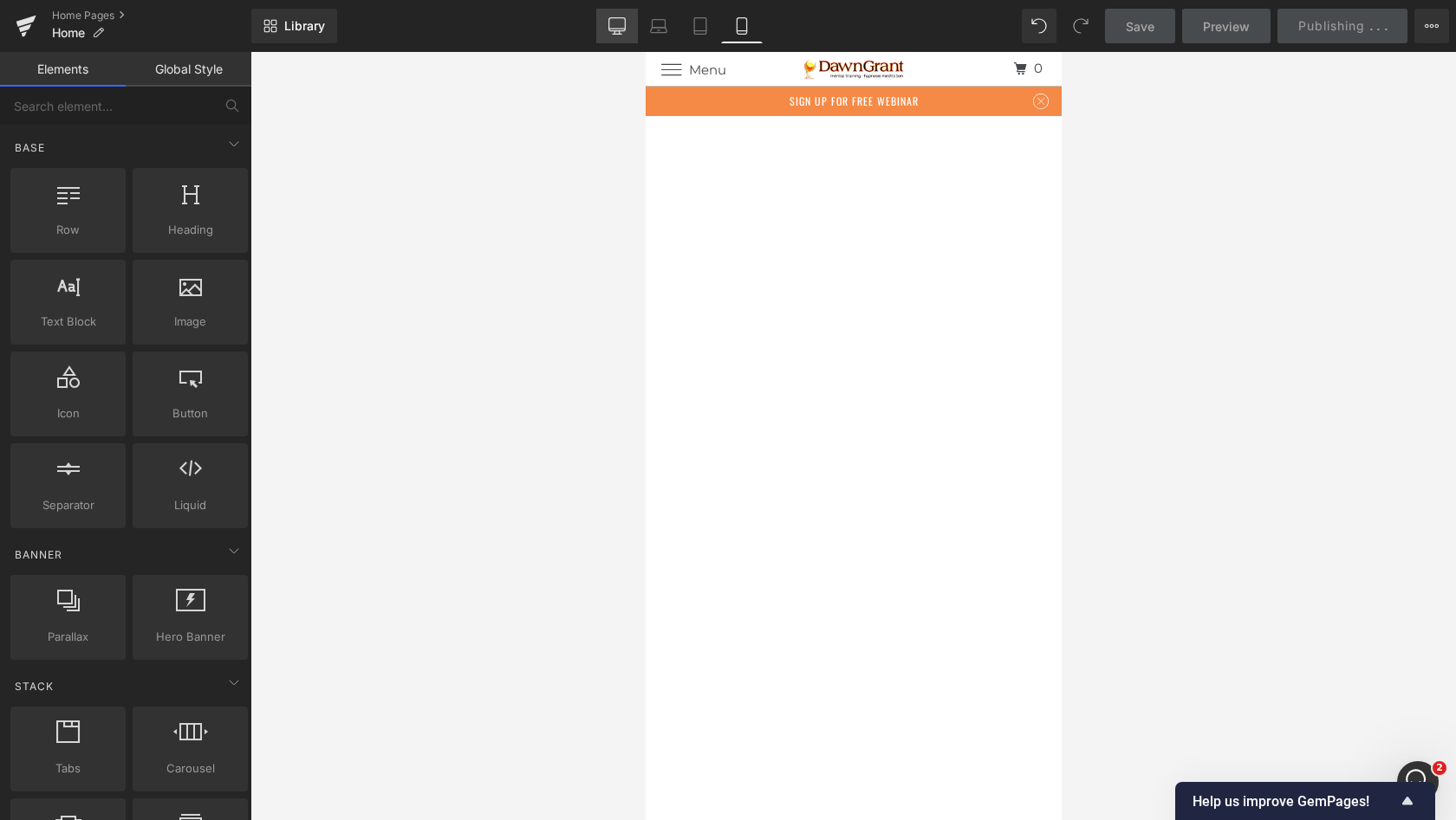
click at [613, 29] on icon at bounding box center [616, 25] width 17 height 17
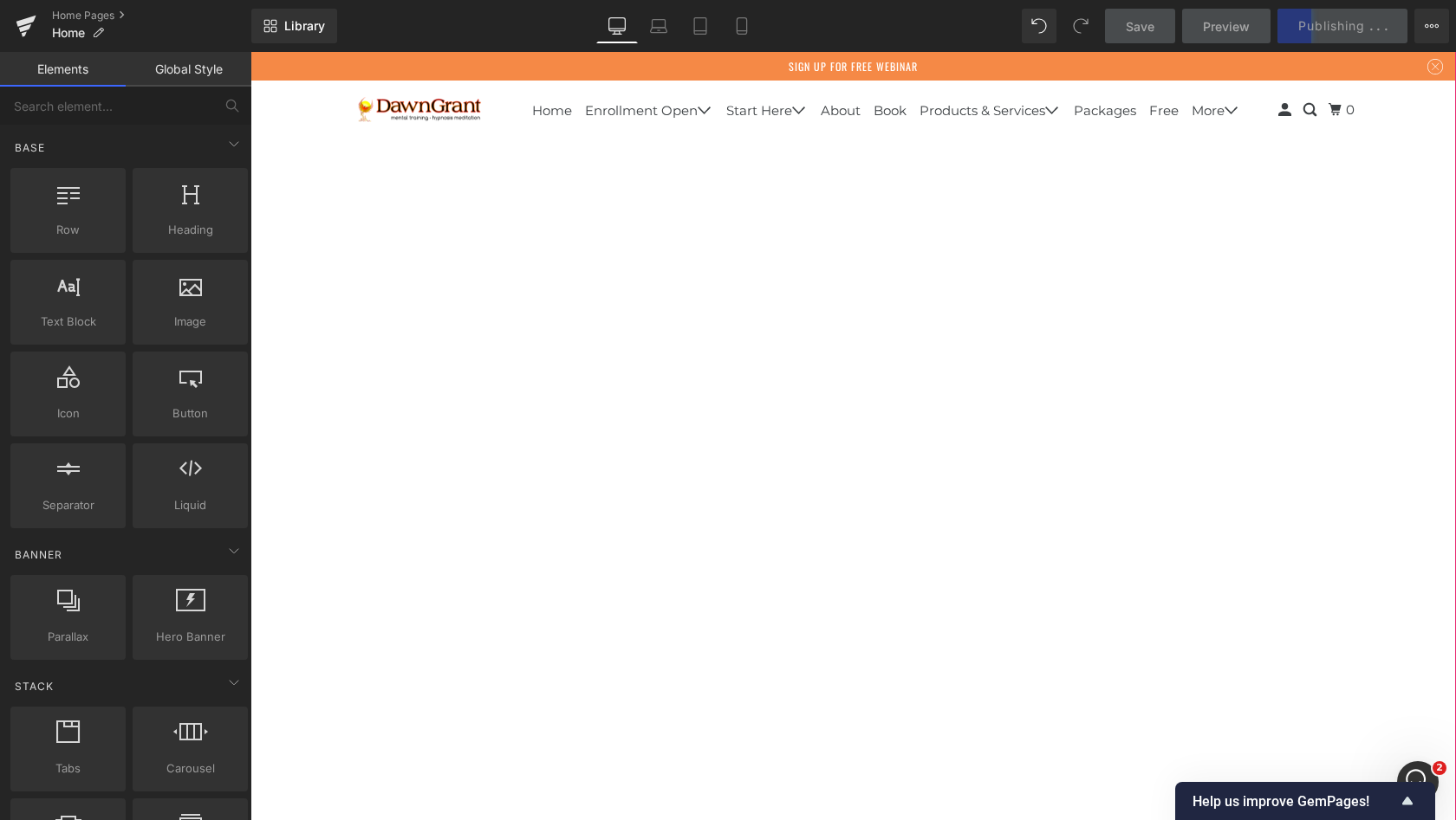
scroll to position [6451, 0]
click at [1417, 764] on div "Open Intercom Messenger" at bounding box center [1415, 779] width 57 height 57
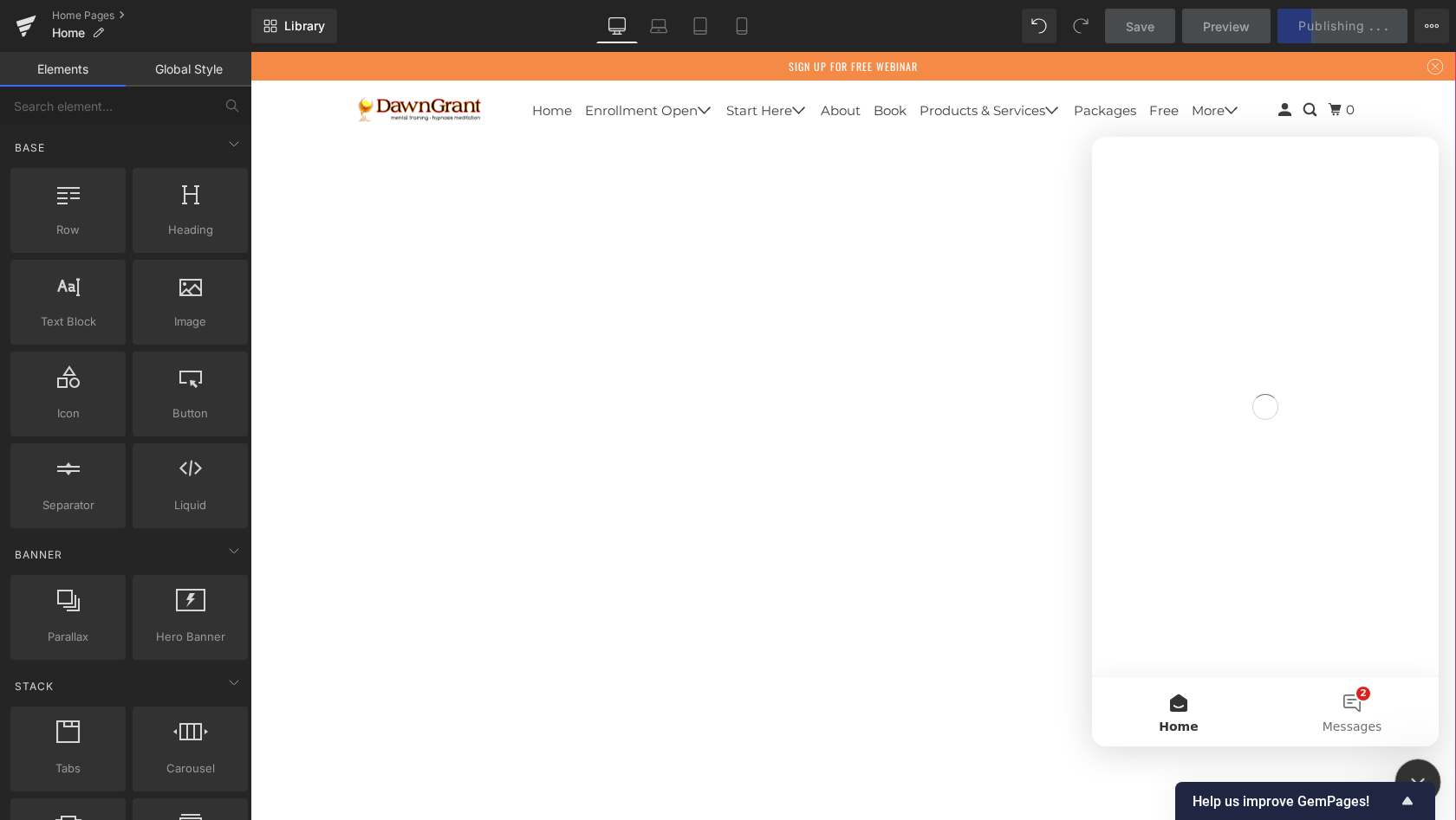
scroll to position [0, 0]
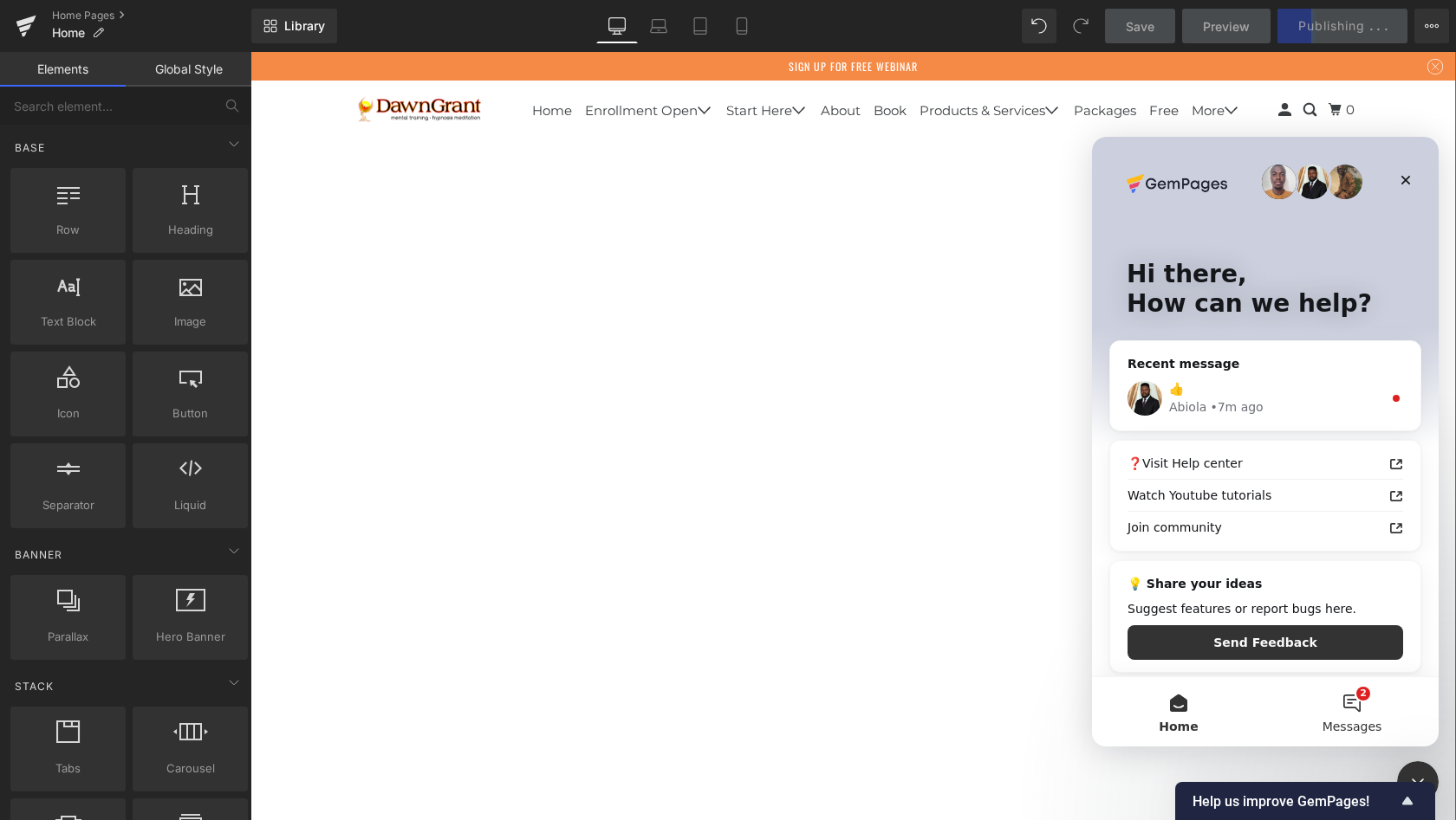
click at [1358, 703] on button "2 Messages" at bounding box center [1351, 712] width 173 height 69
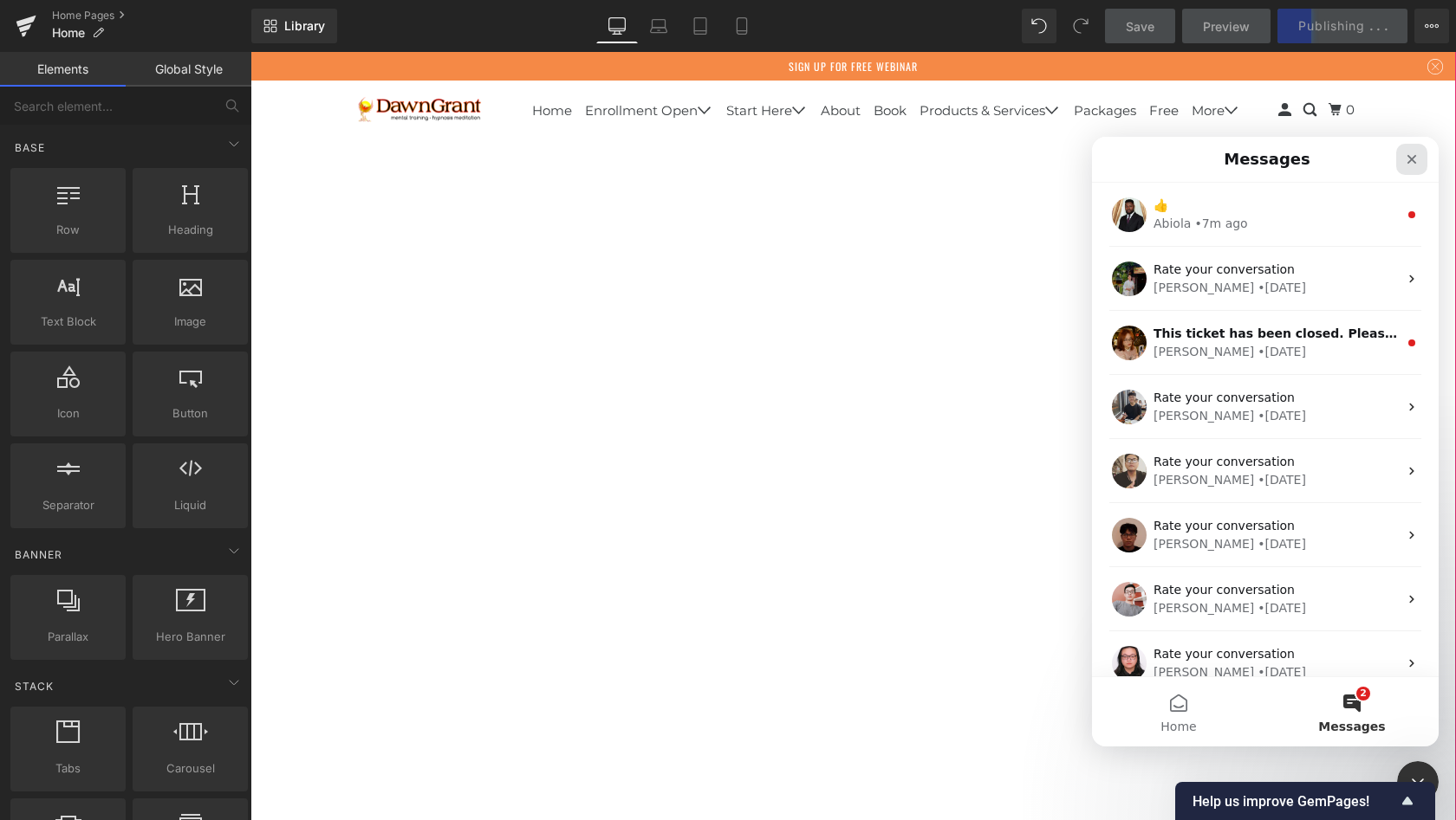
click at [1405, 158] on icon "Close" at bounding box center [1411, 158] width 14 height 14
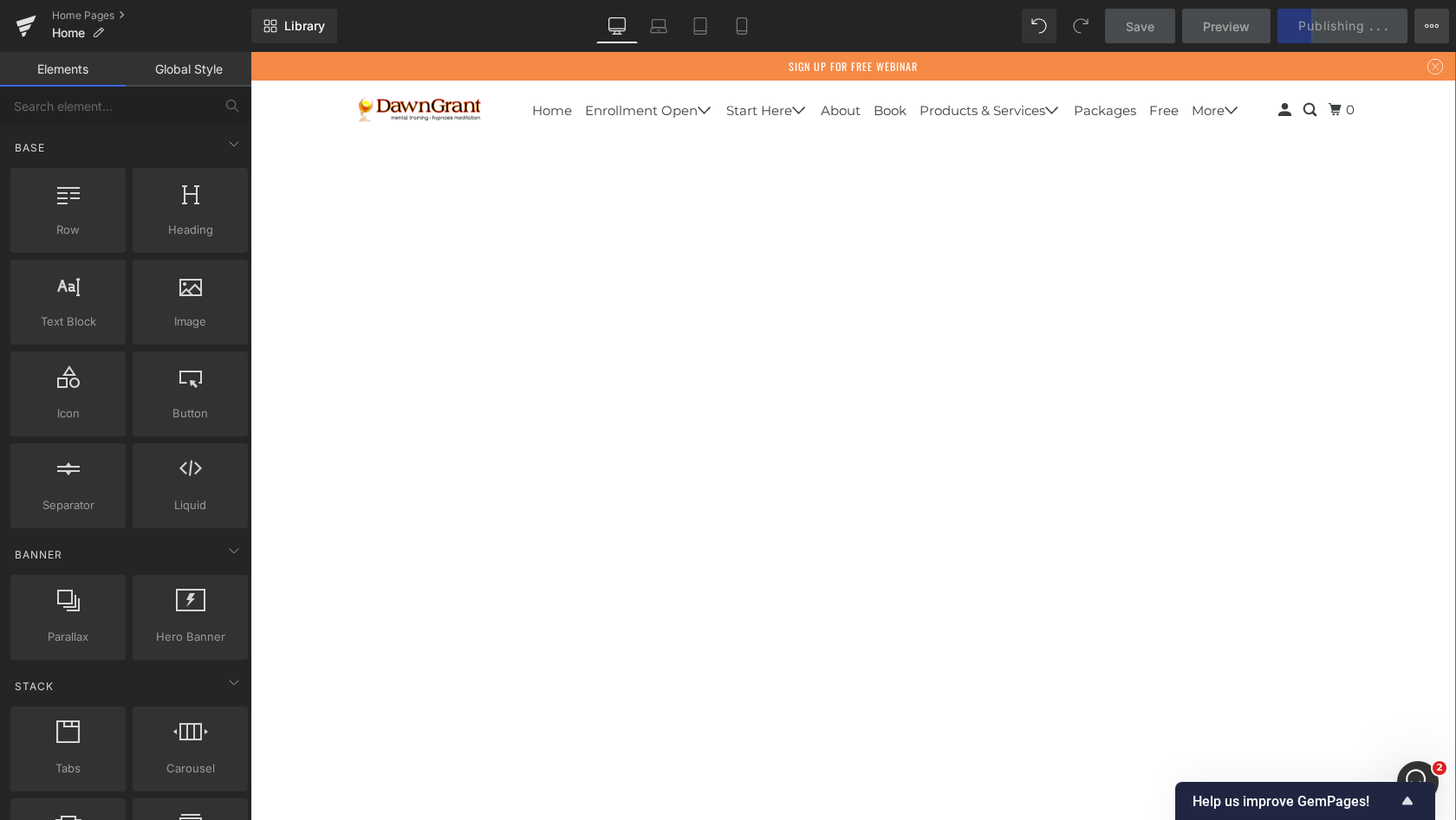
scroll to position [5597, 0]
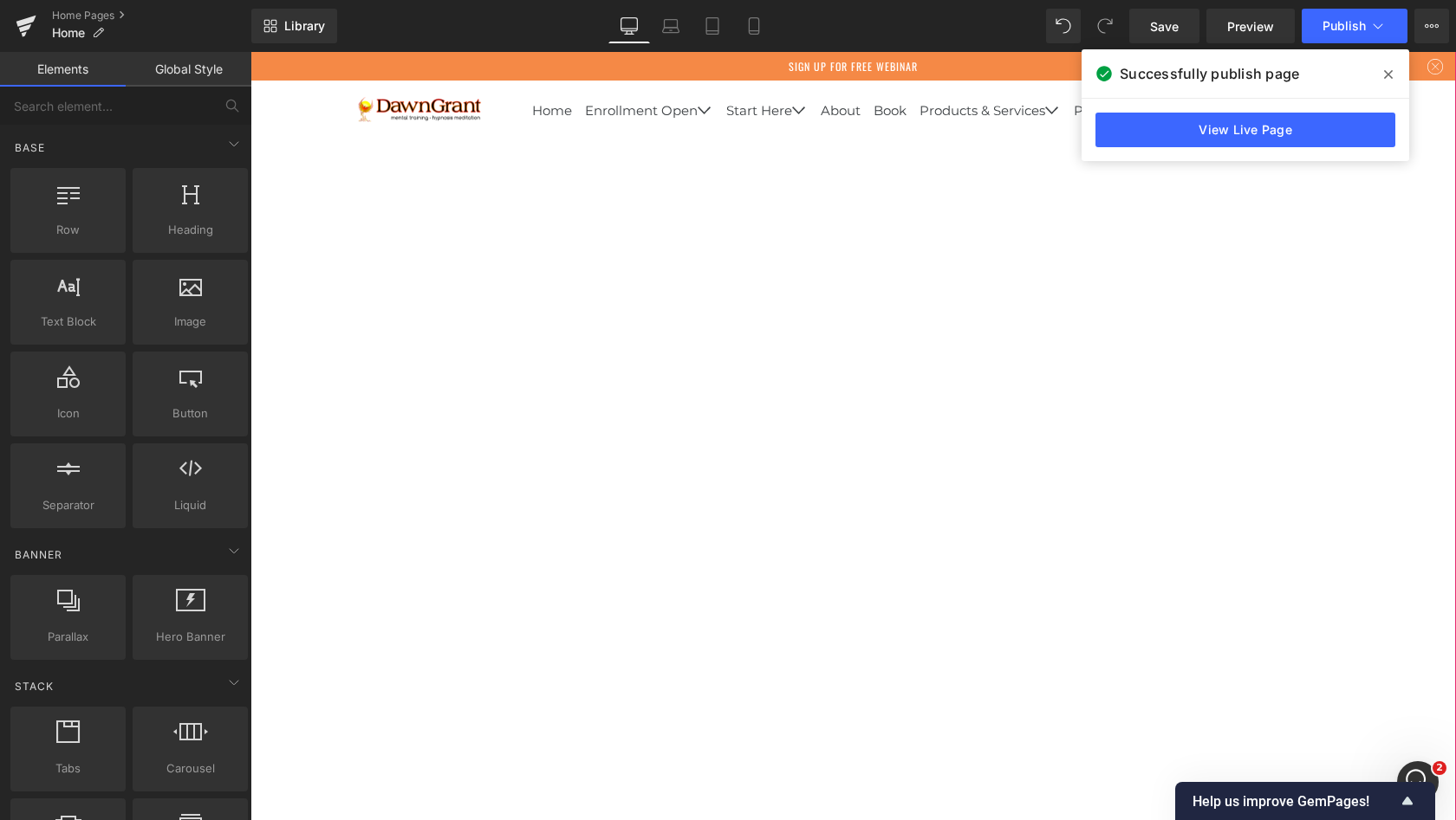
click at [1393, 72] on span at bounding box center [1388, 75] width 27 height 27
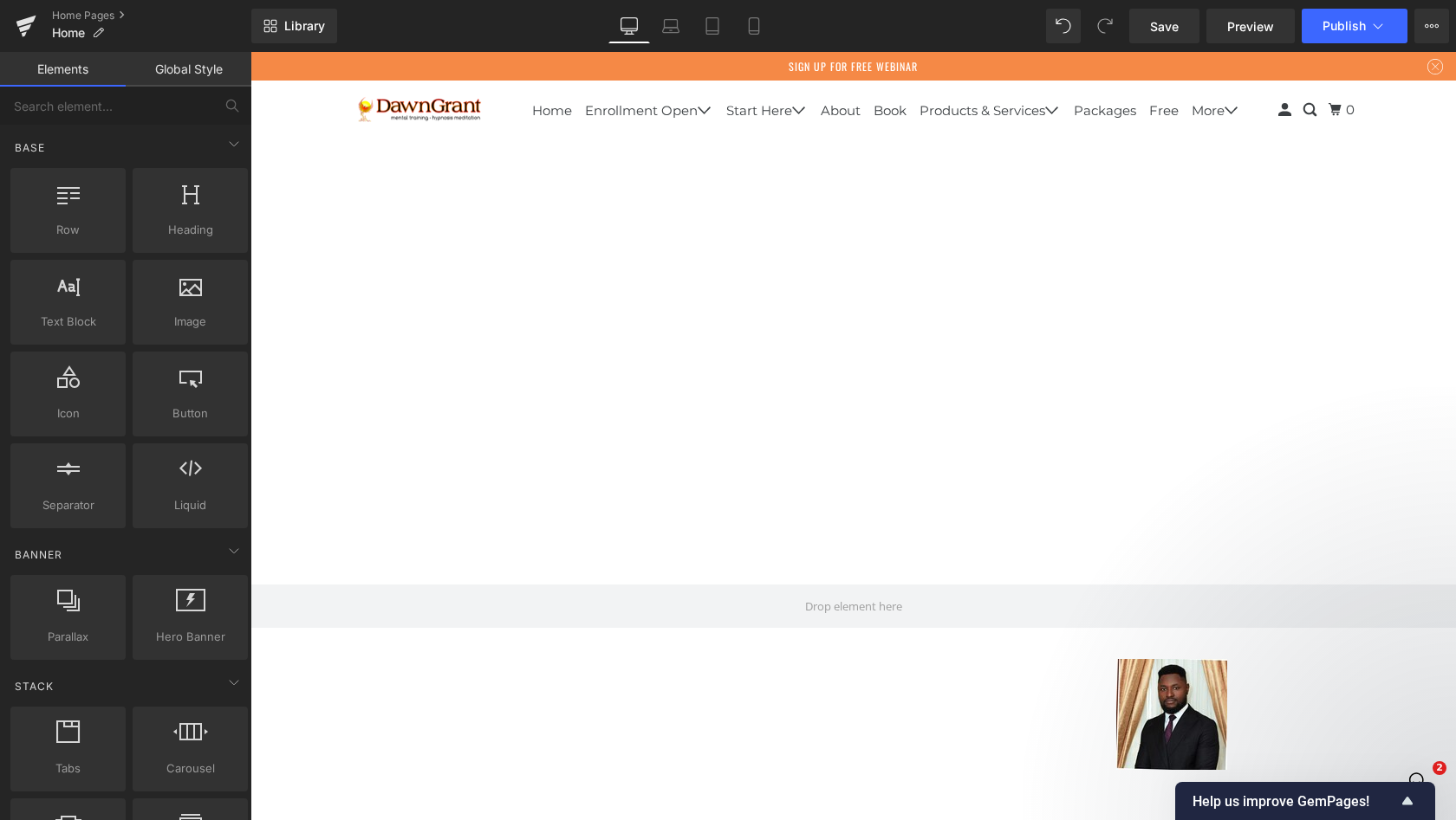
scroll to position [763, 0]
